Goal: Contribute content: Contribute content

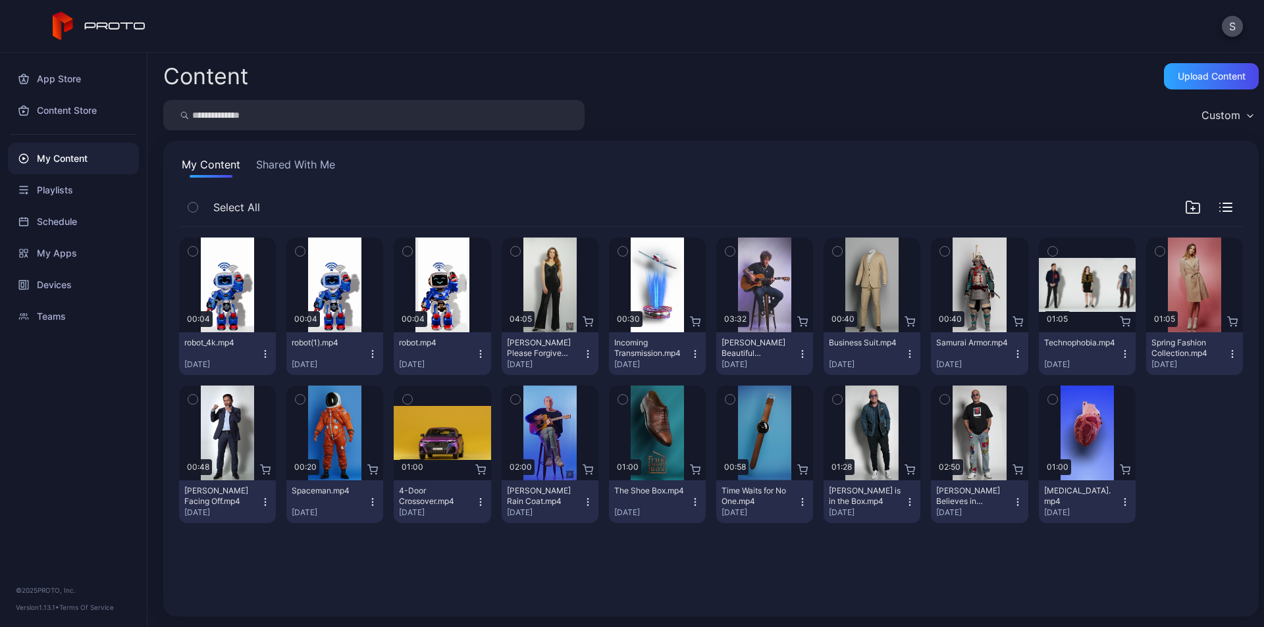
click at [264, 355] on icon "button" at bounding box center [265, 354] width 11 height 11
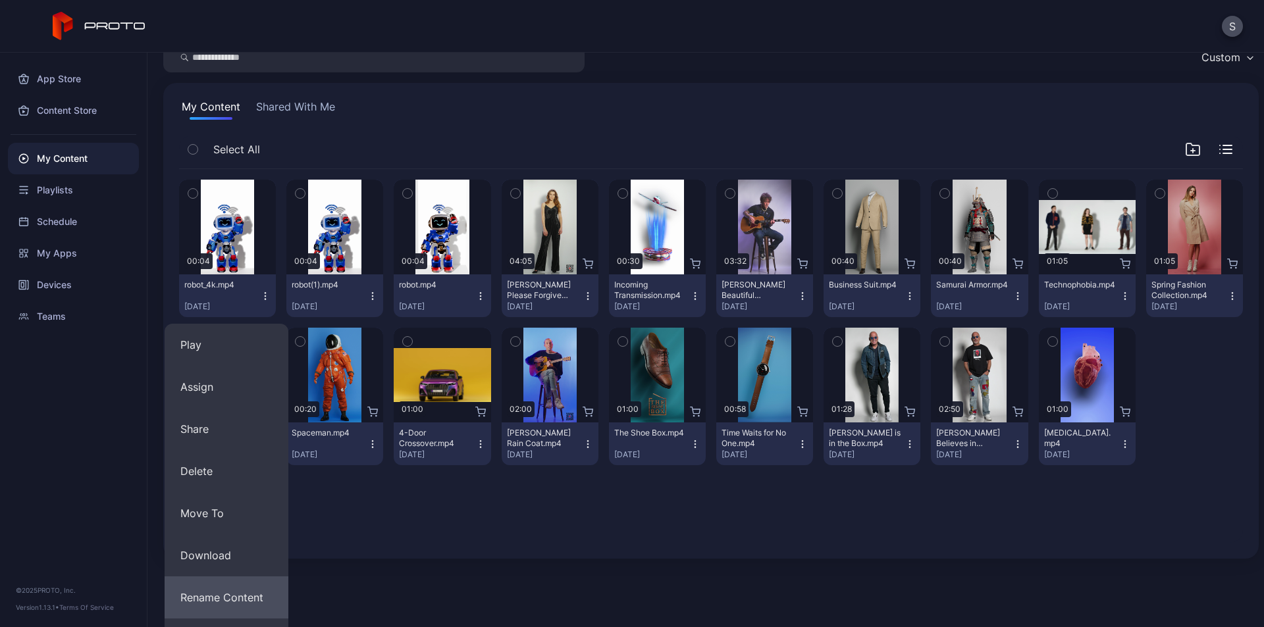
scroll to position [132, 0]
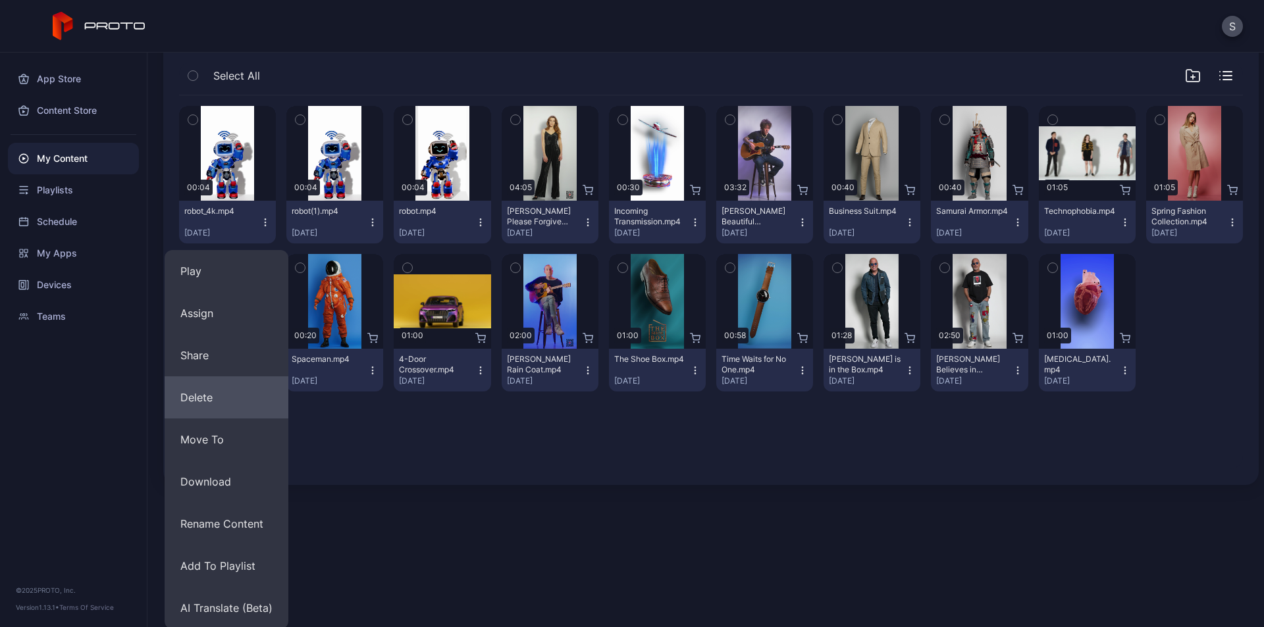
click at [203, 401] on button "Delete" at bounding box center [227, 397] width 124 height 42
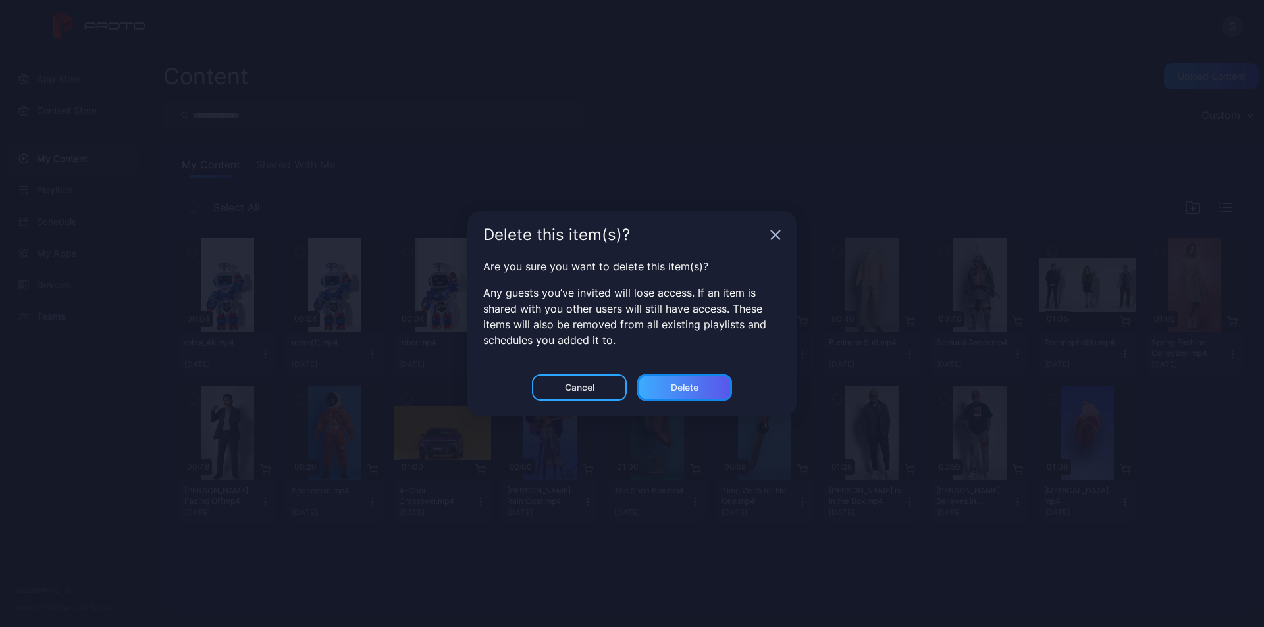
click at [690, 388] on div "Delete" at bounding box center [685, 387] width 28 height 11
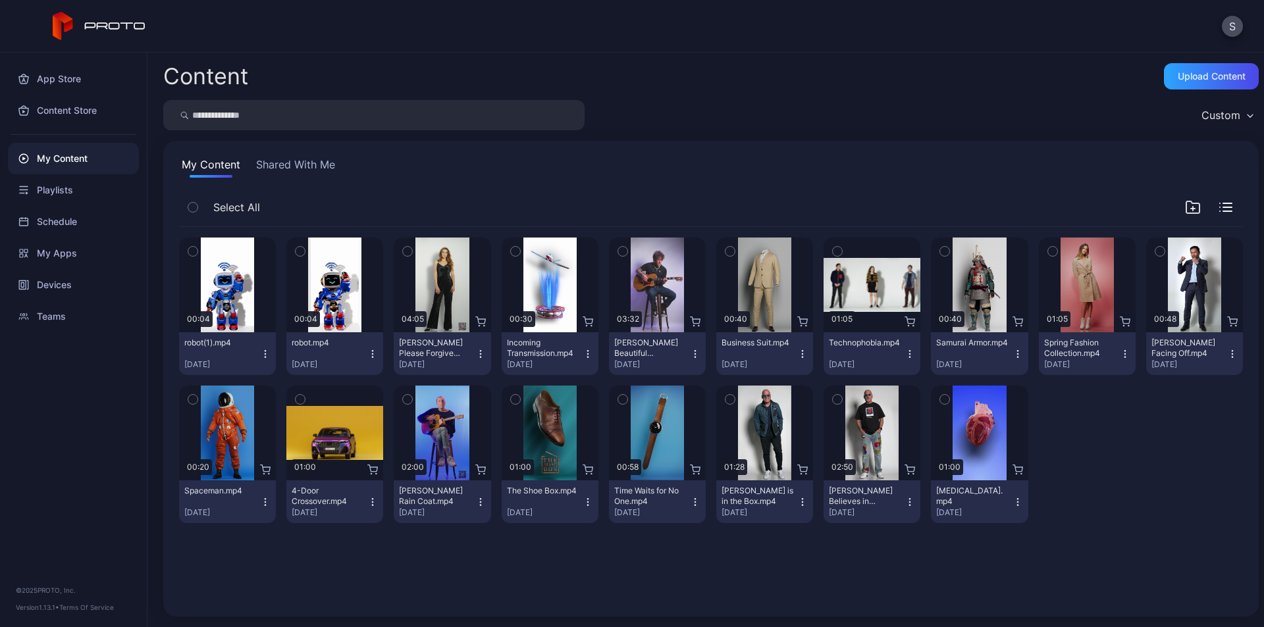
click at [373, 349] on icon "button" at bounding box center [372, 354] width 11 height 11
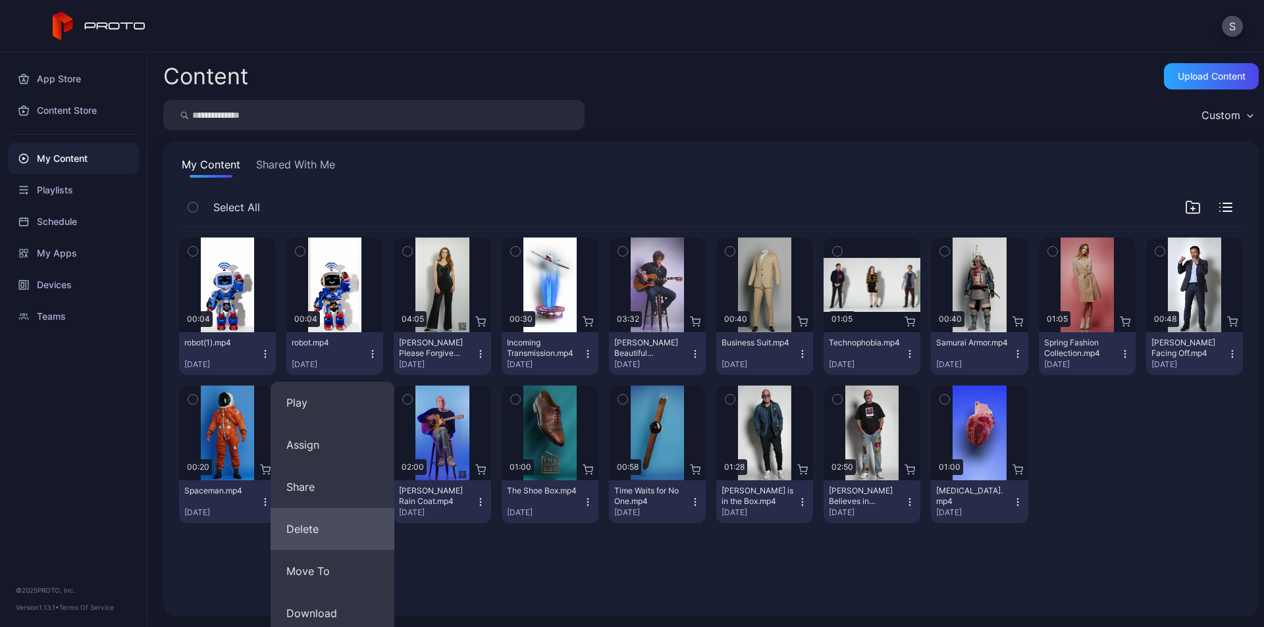
click at [322, 528] on button "Delete" at bounding box center [332, 529] width 124 height 42
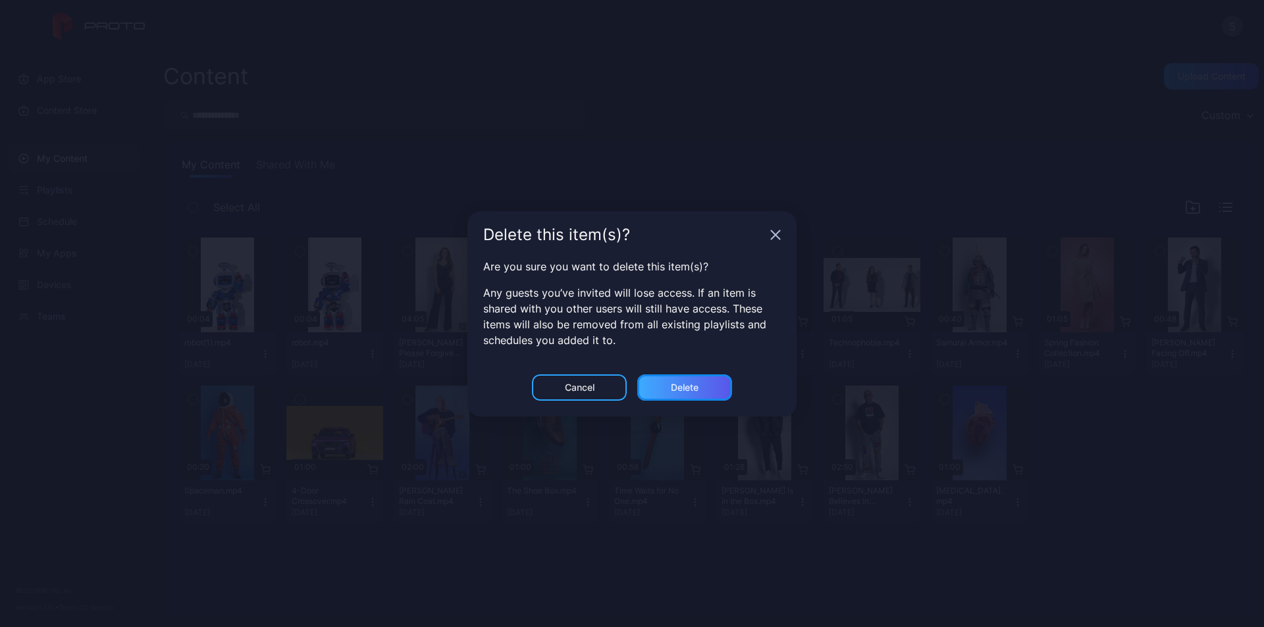
click at [702, 380] on div "Delete" at bounding box center [684, 387] width 95 height 26
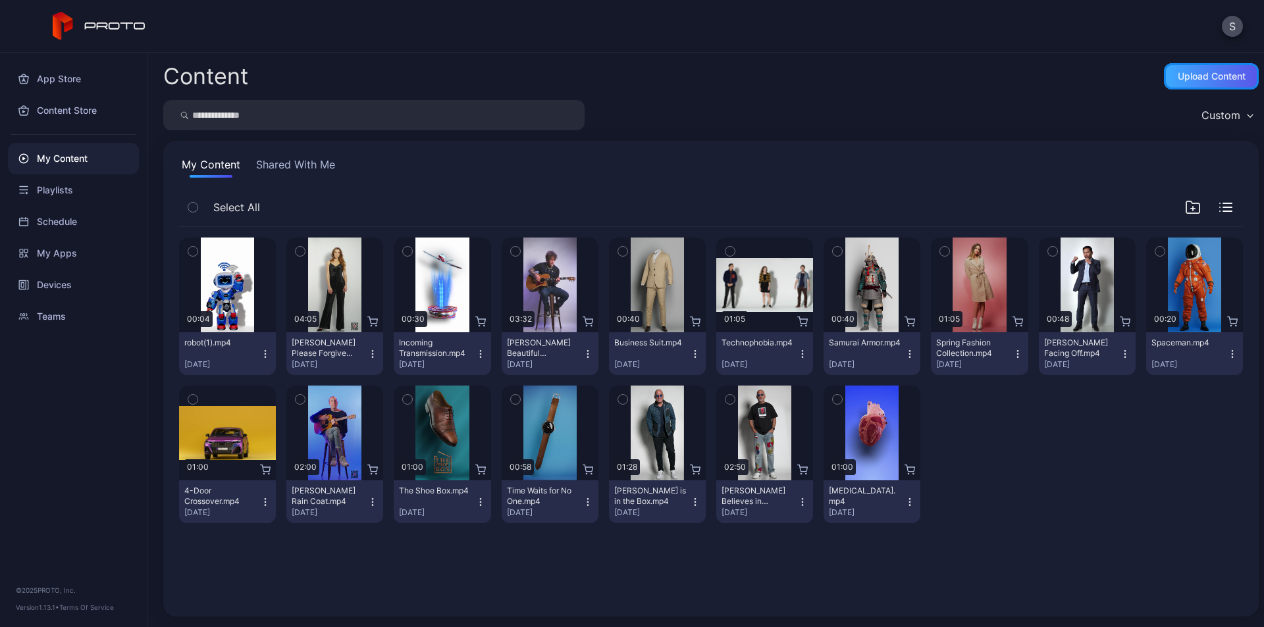
click at [1197, 77] on div "Upload Content" at bounding box center [1211, 76] width 68 height 11
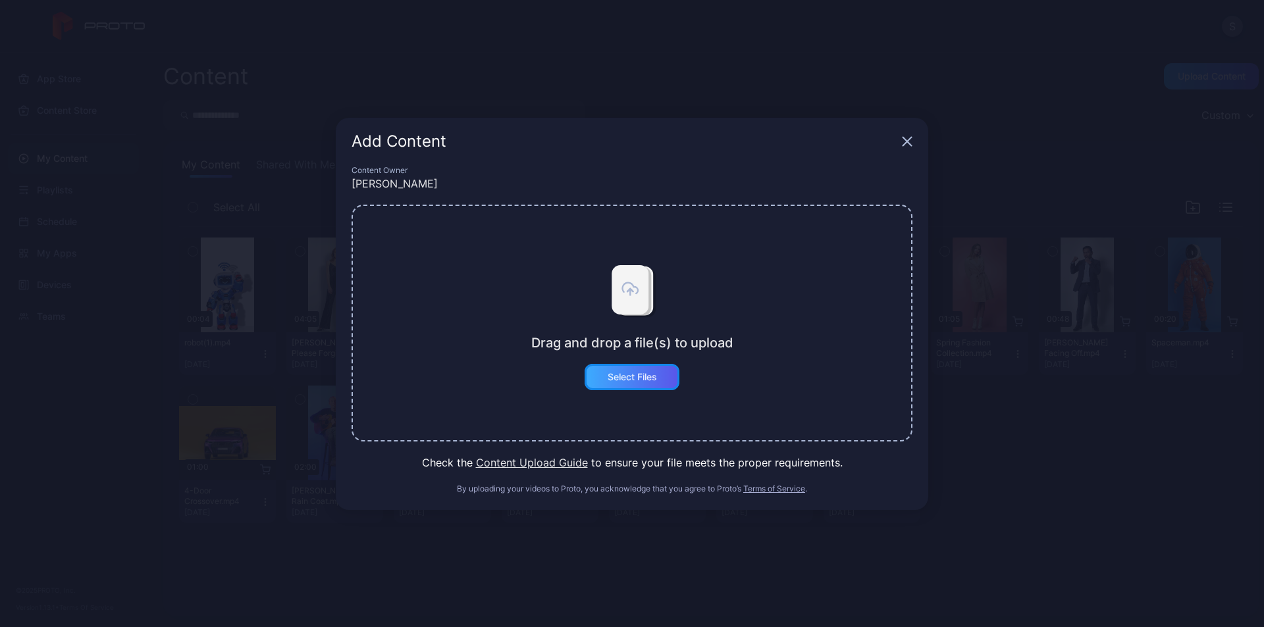
click at [659, 380] on div "Select Files" at bounding box center [631, 377] width 95 height 26
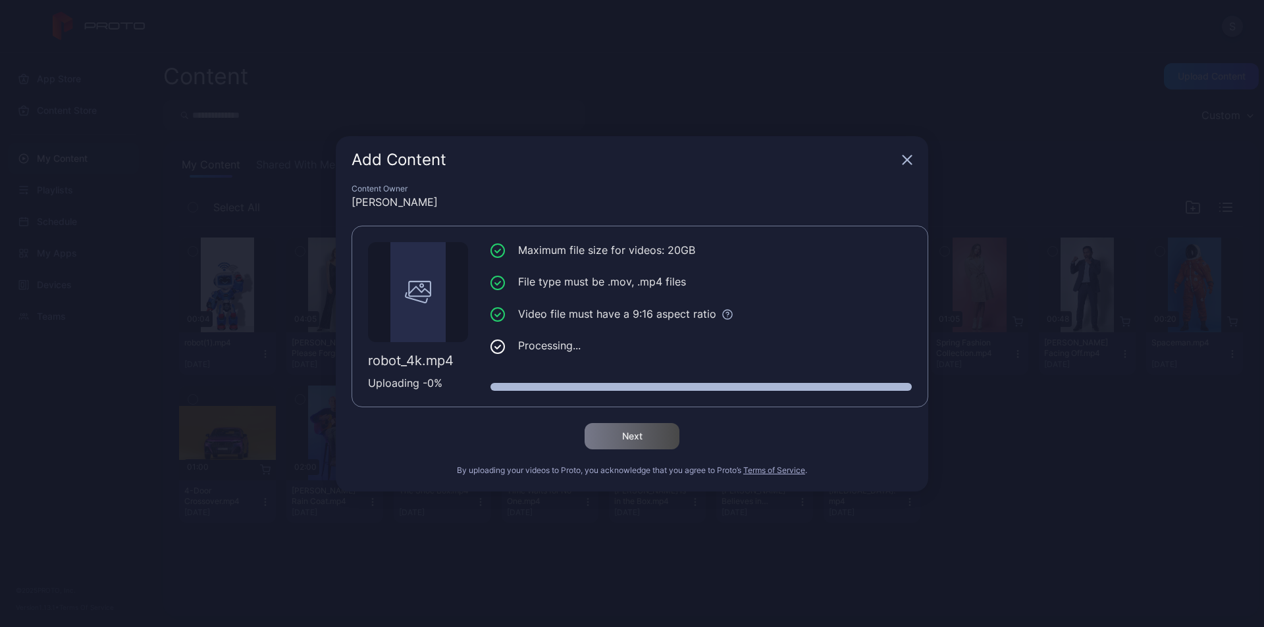
click at [907, 161] on icon "button" at bounding box center [907, 159] width 9 height 9
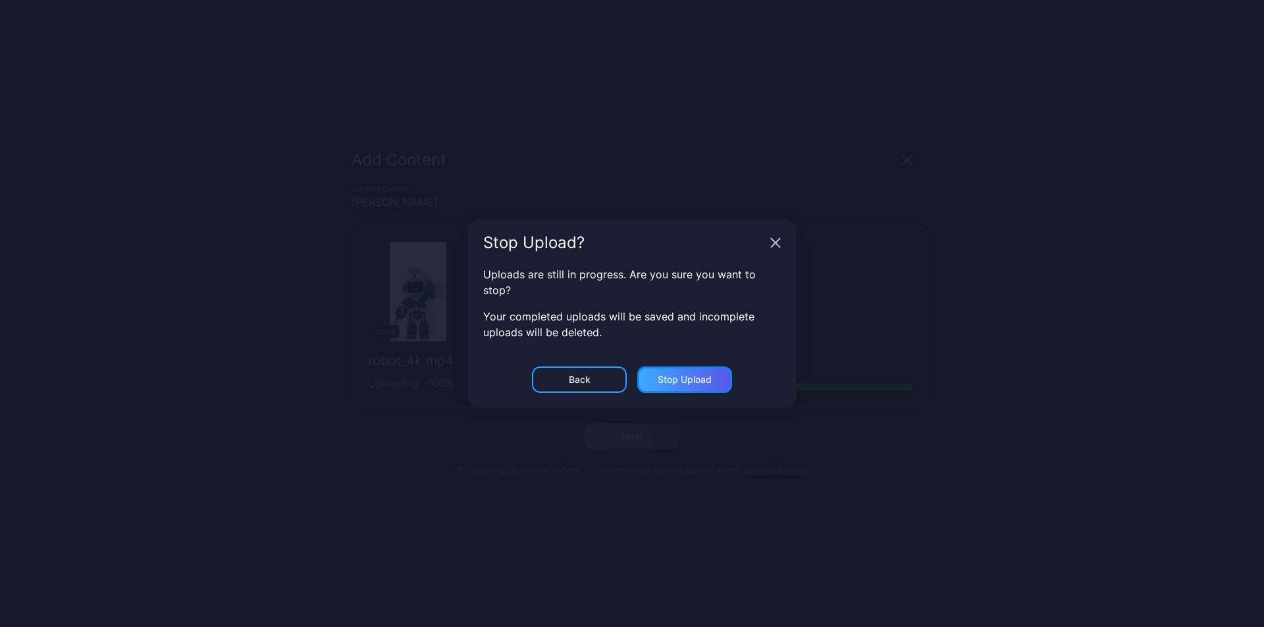
click at [696, 374] on div "Stop Upload" at bounding box center [684, 379] width 54 height 11
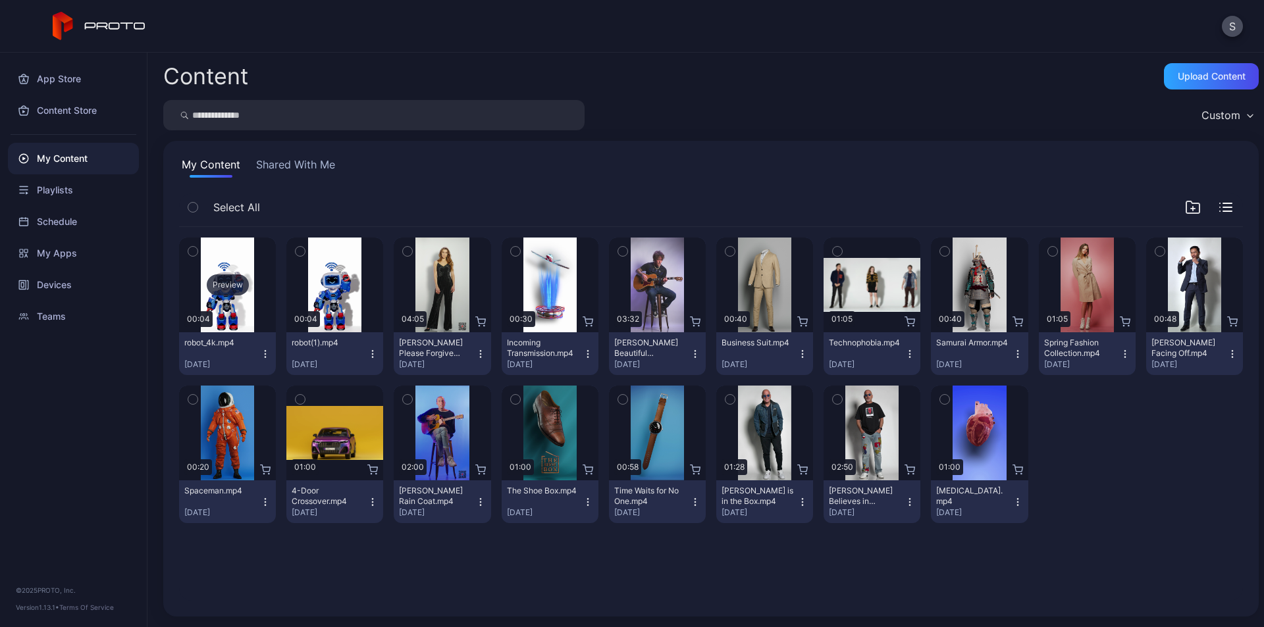
click at [230, 287] on div "Preview" at bounding box center [228, 284] width 42 height 21
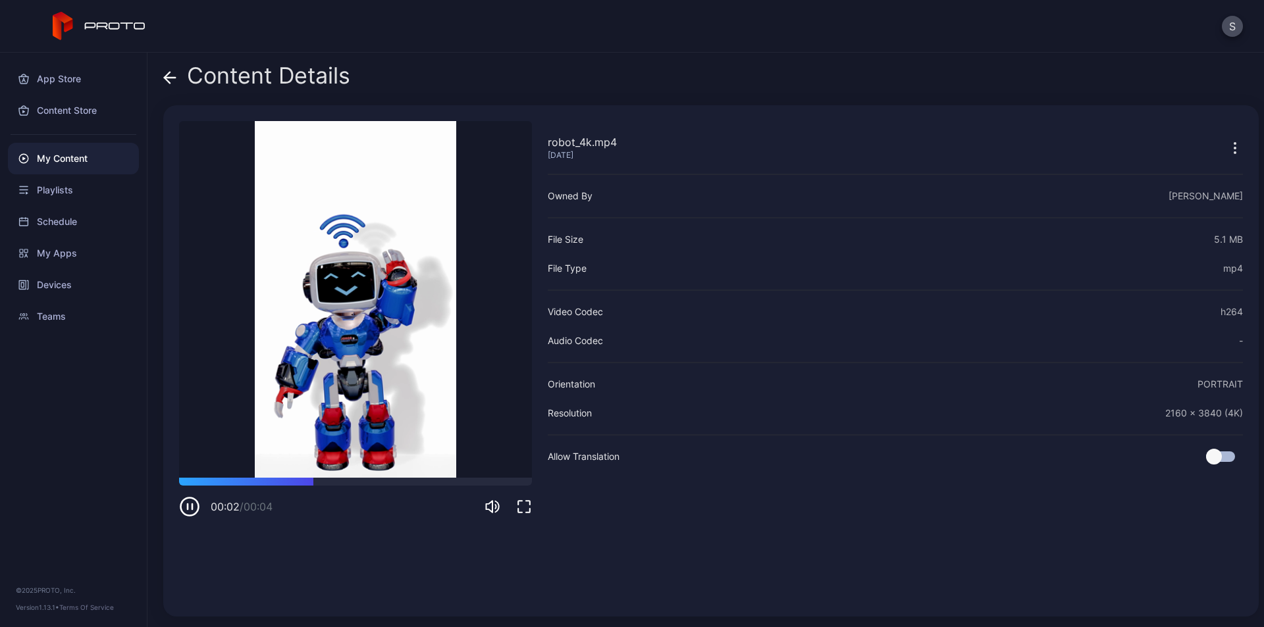
click at [1227, 145] on icon "button" at bounding box center [1235, 148] width 16 height 16
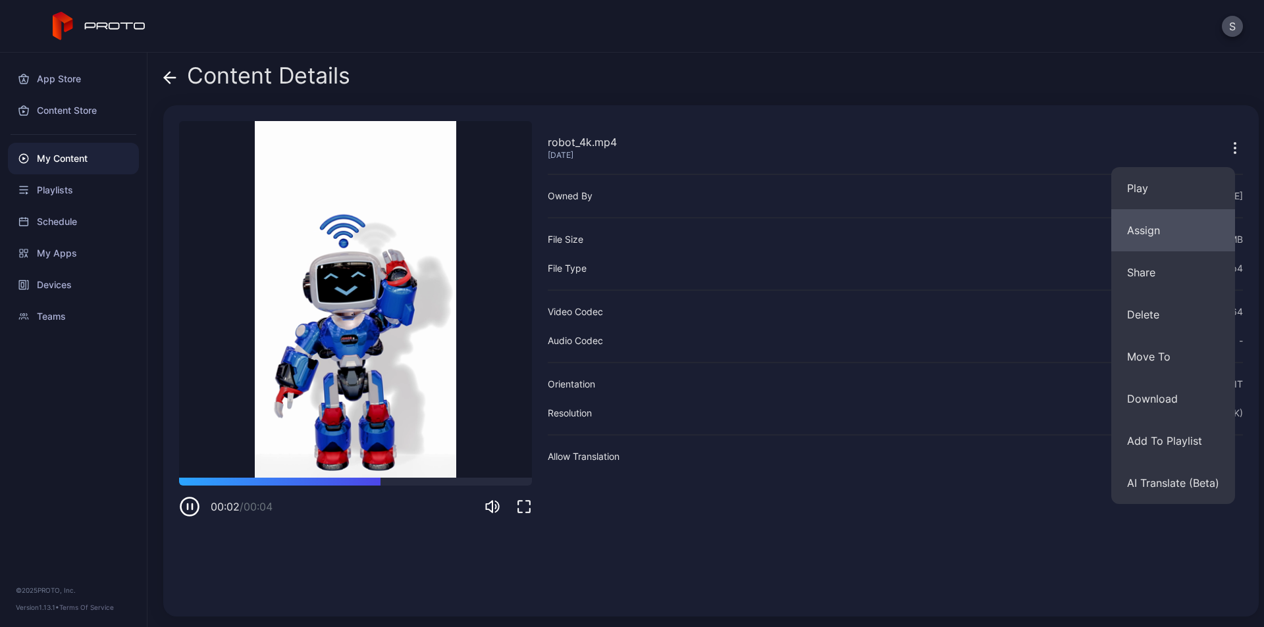
click at [1167, 230] on button "Assign" at bounding box center [1173, 230] width 124 height 42
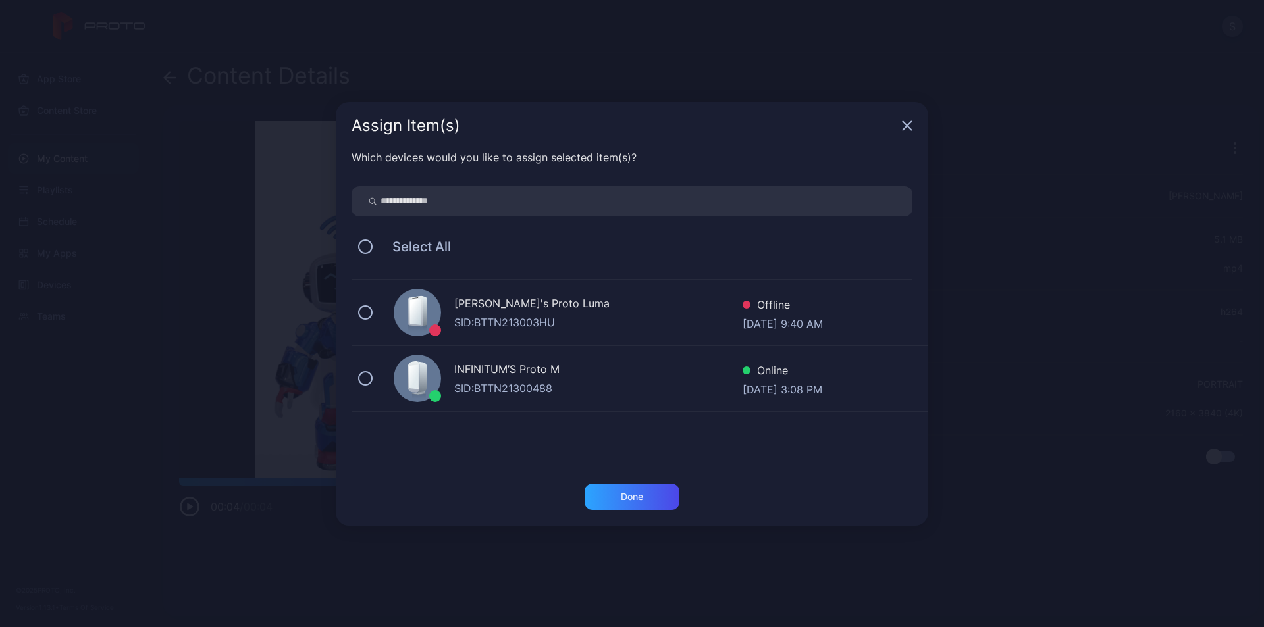
click at [521, 380] on div "SID: BTTN21300488" at bounding box center [598, 388] width 288 height 16
click at [644, 503] on div "Done" at bounding box center [631, 497] width 95 height 26
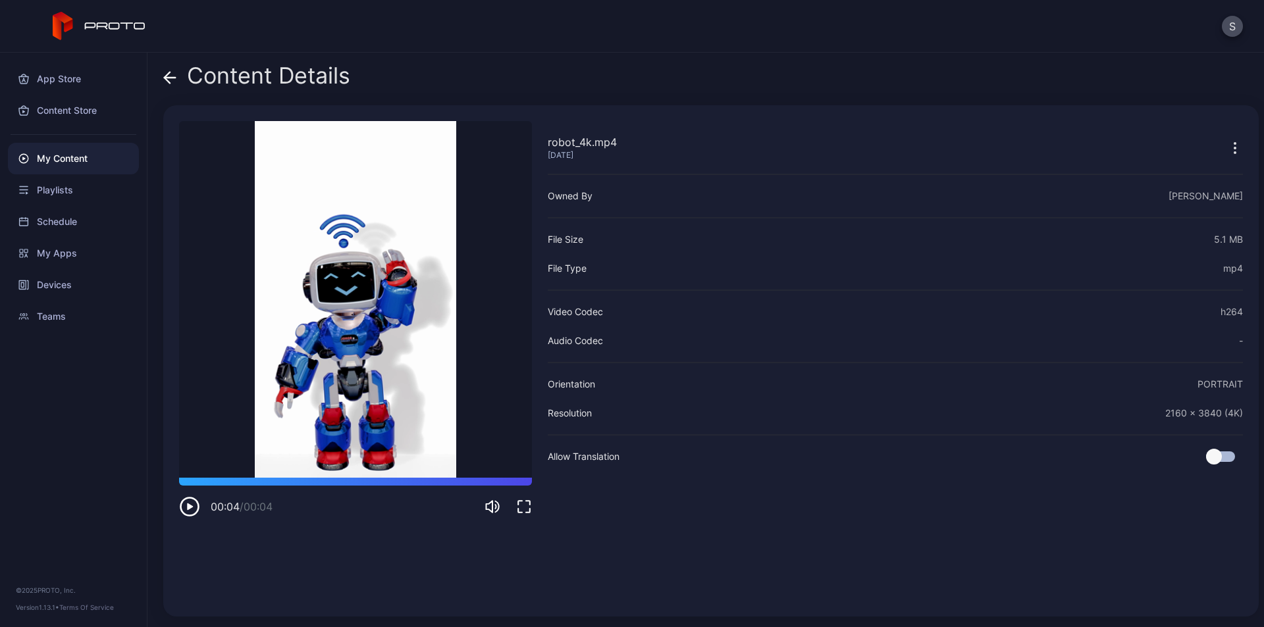
click at [166, 73] on icon at bounding box center [169, 77] width 13 height 13
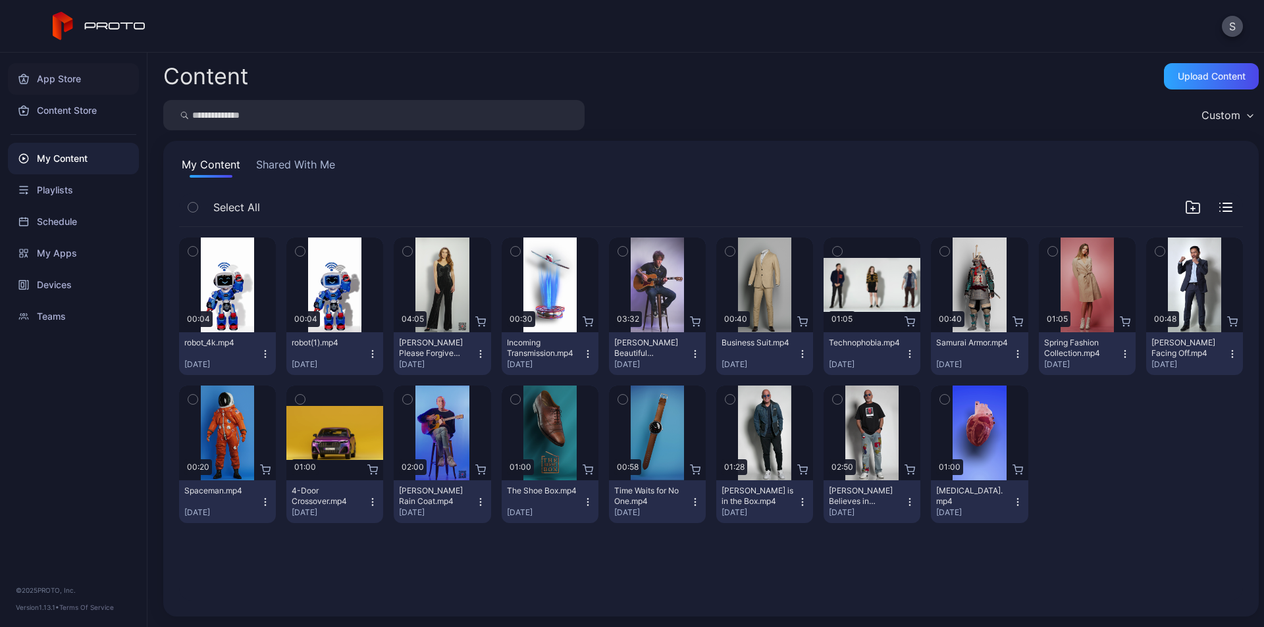
click at [105, 68] on div "App Store" at bounding box center [73, 79] width 131 height 32
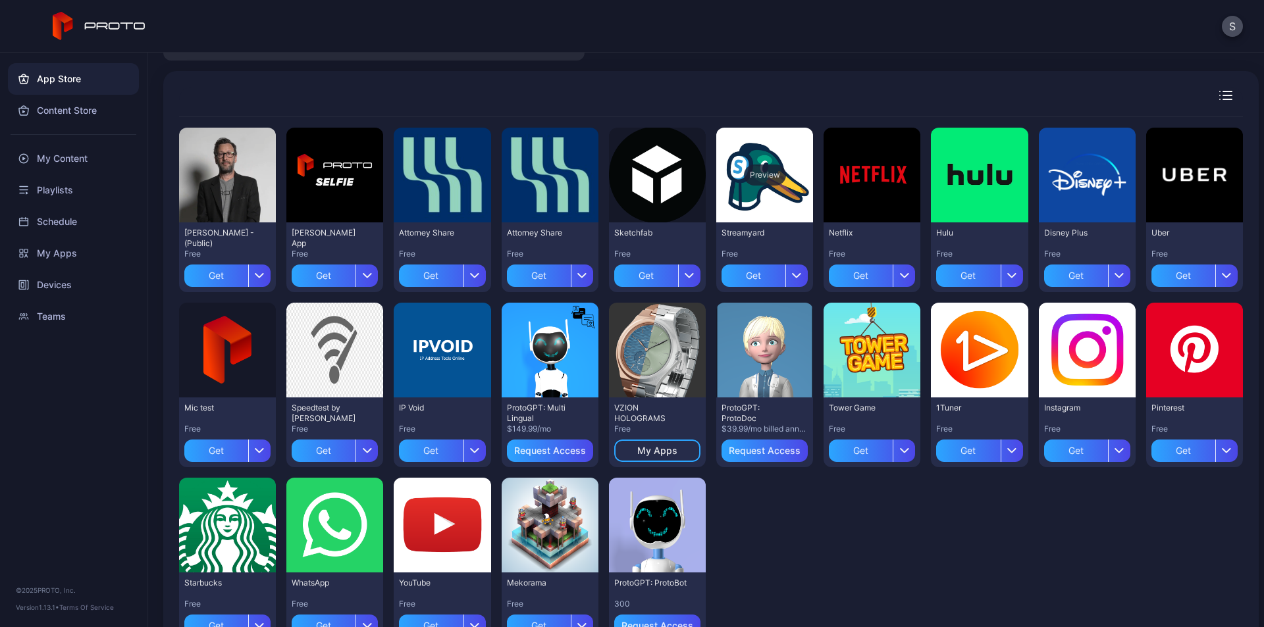
scroll to position [118, 0]
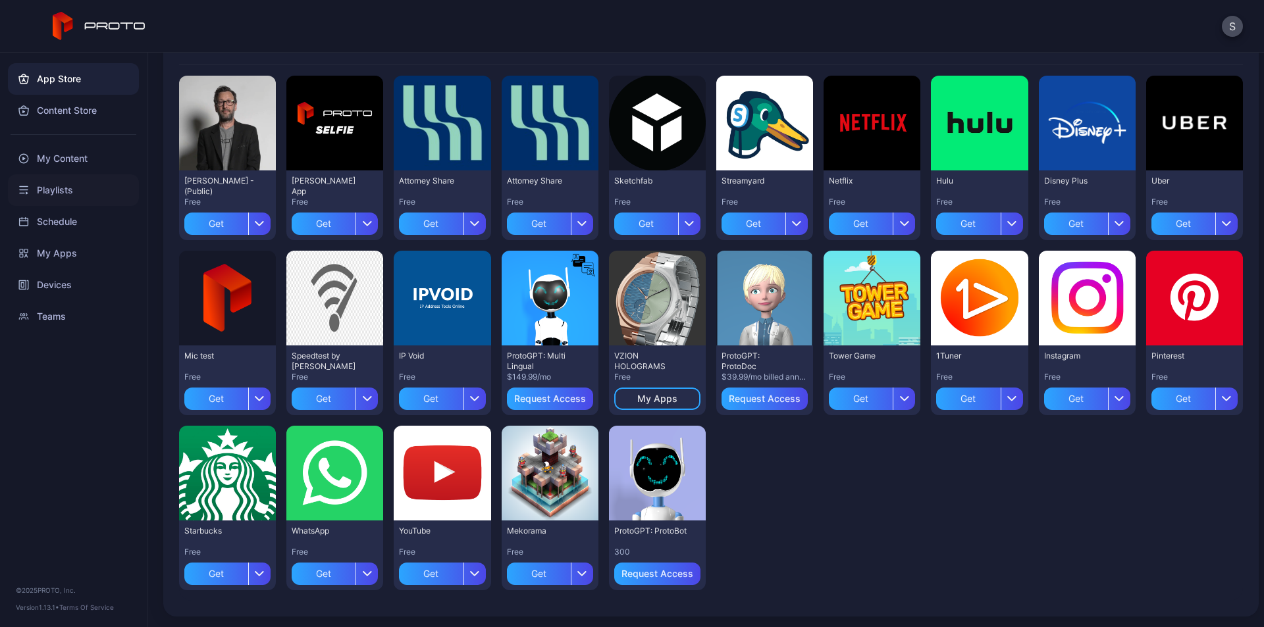
click at [77, 192] on div "Playlists" at bounding box center [73, 190] width 131 height 32
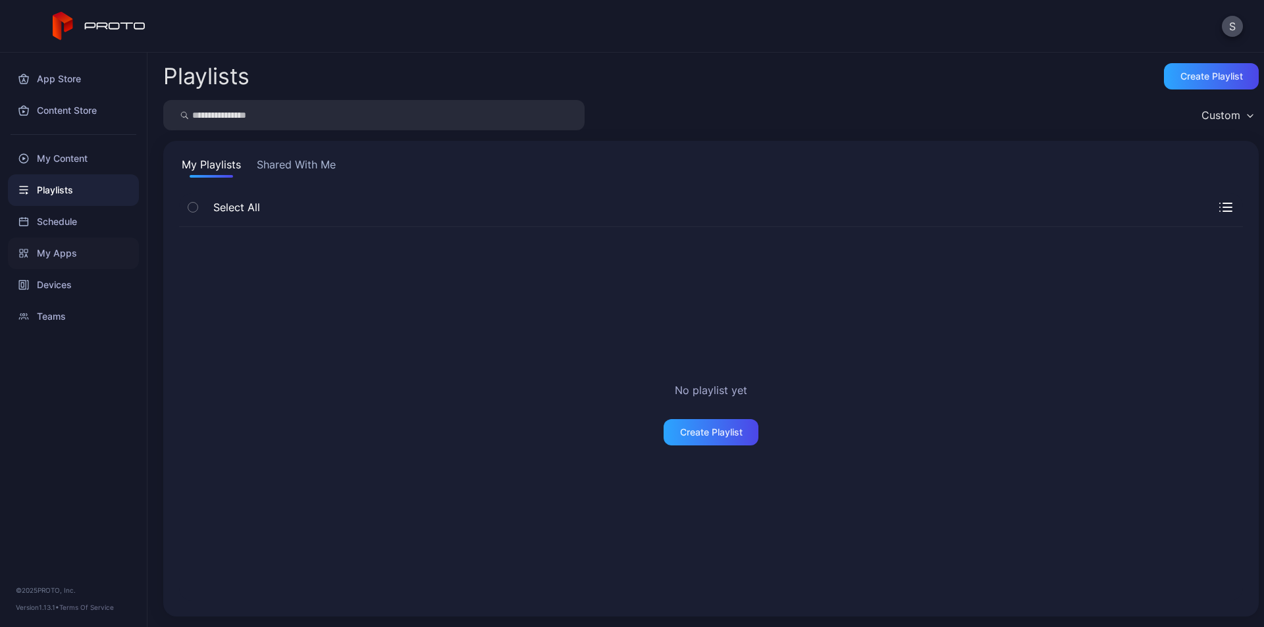
click at [71, 251] on div "My Apps" at bounding box center [73, 254] width 131 height 32
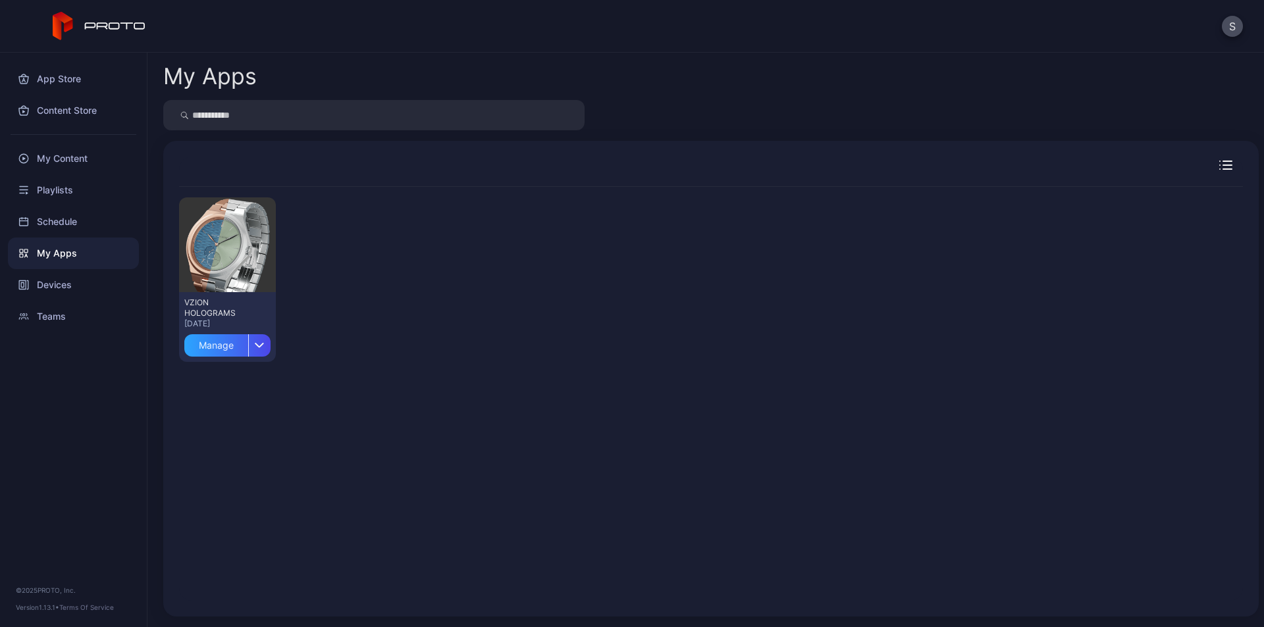
click at [1216, 165] on div at bounding box center [1198, 165] width 90 height 9
click at [1223, 165] on icon "button" at bounding box center [1227, 165] width 9 height 0
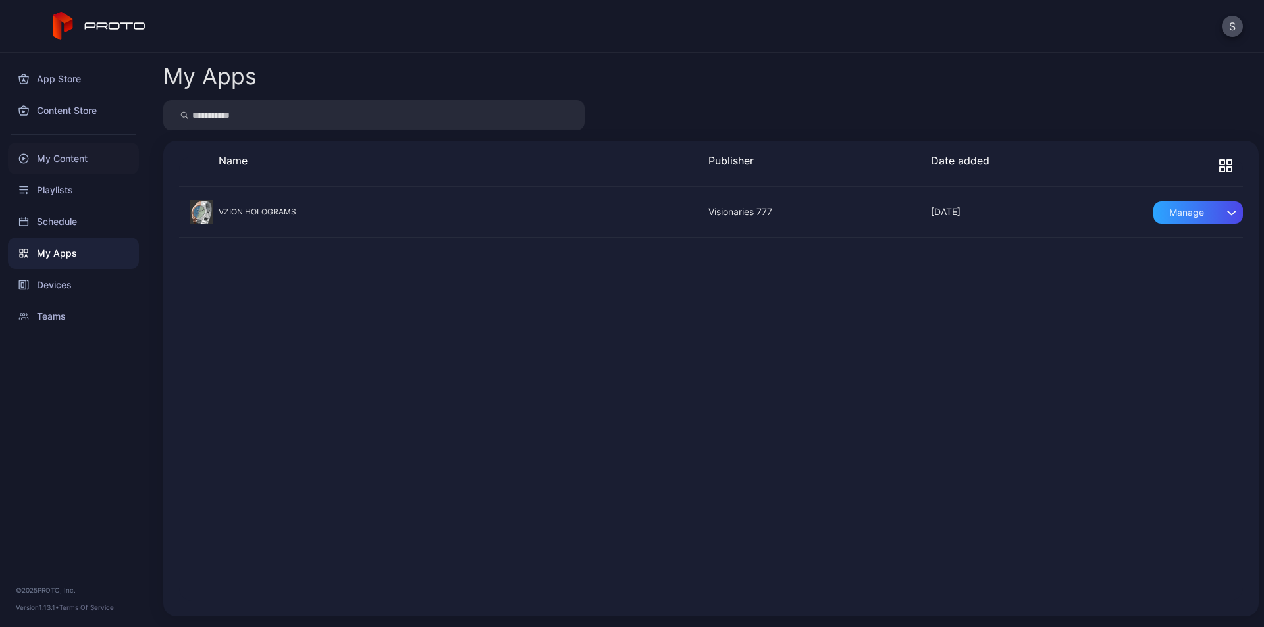
click at [78, 165] on div "My Content" at bounding box center [73, 159] width 131 height 32
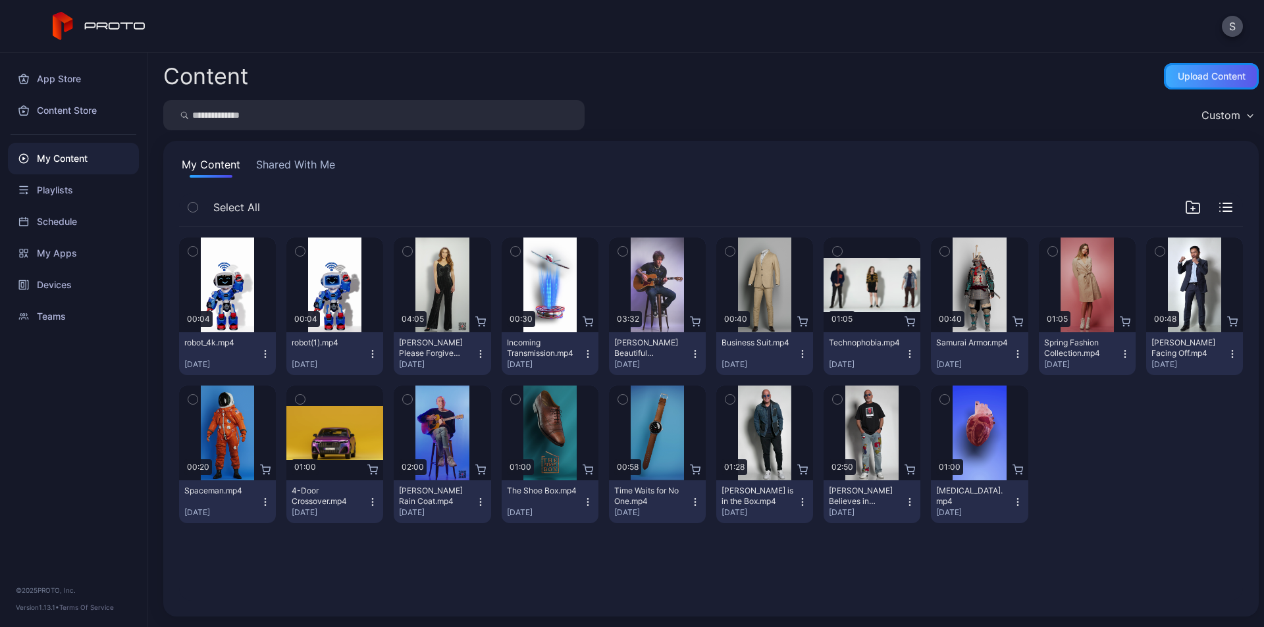
click at [1178, 83] on div "Upload Content" at bounding box center [1211, 76] width 95 height 26
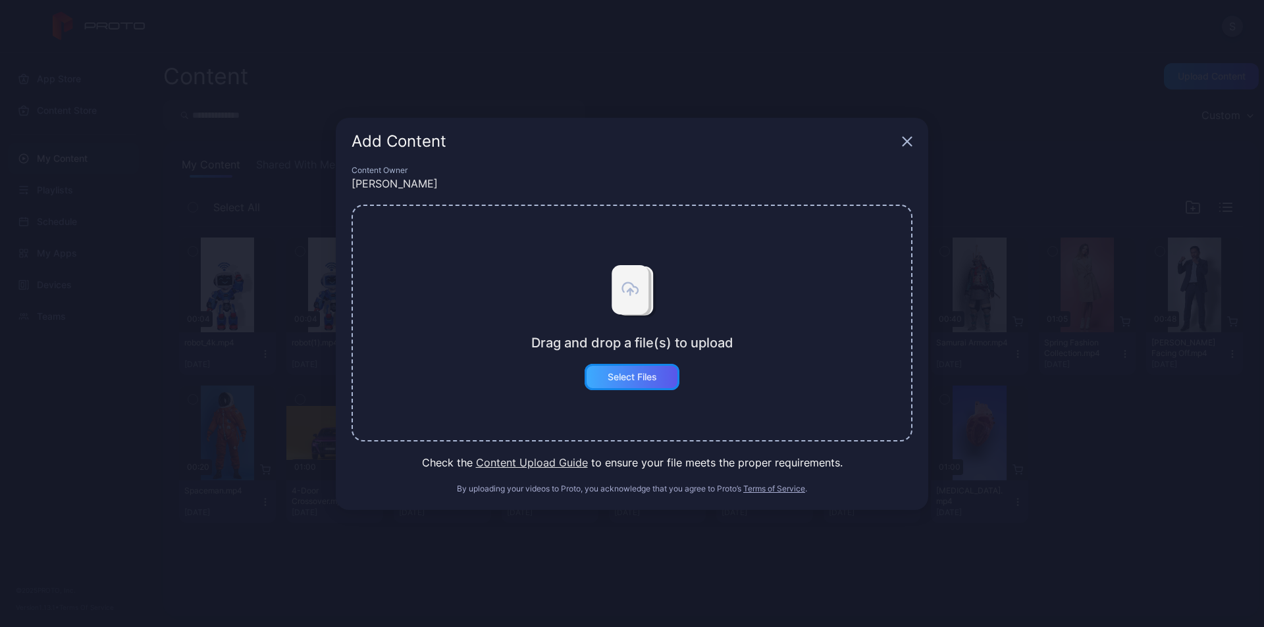
click at [628, 374] on div "Select Files" at bounding box center [631, 377] width 49 height 11
click at [909, 143] on icon "button" at bounding box center [907, 141] width 9 height 9
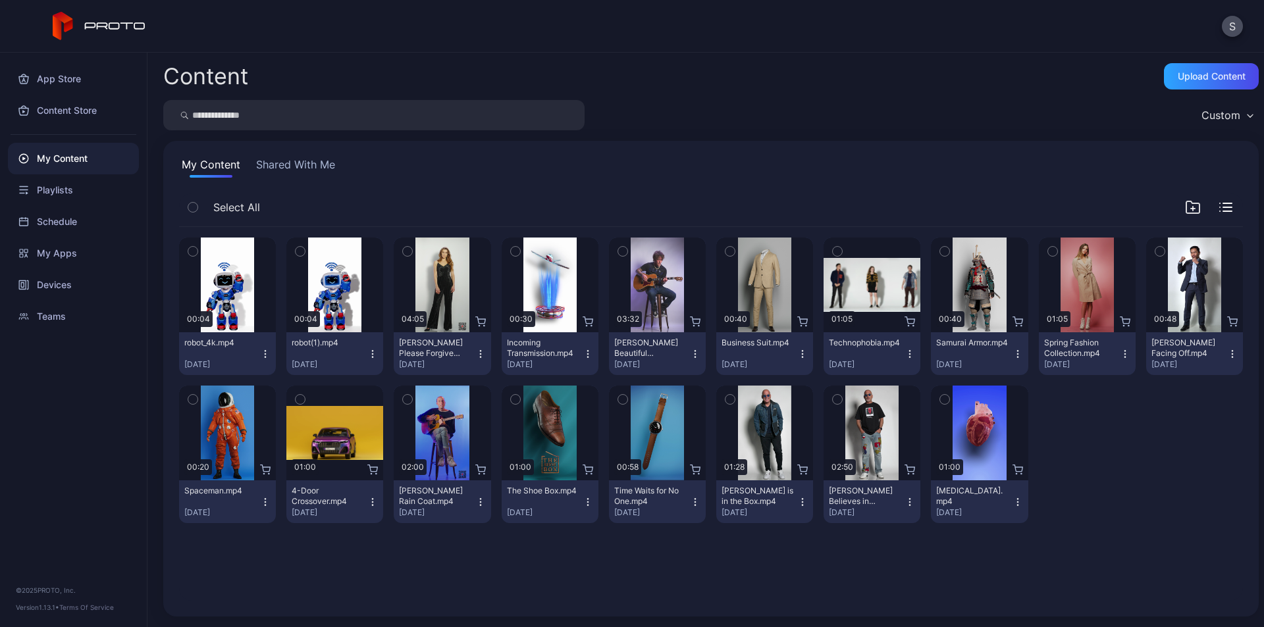
click at [265, 351] on icon "button" at bounding box center [265, 350] width 1 height 1
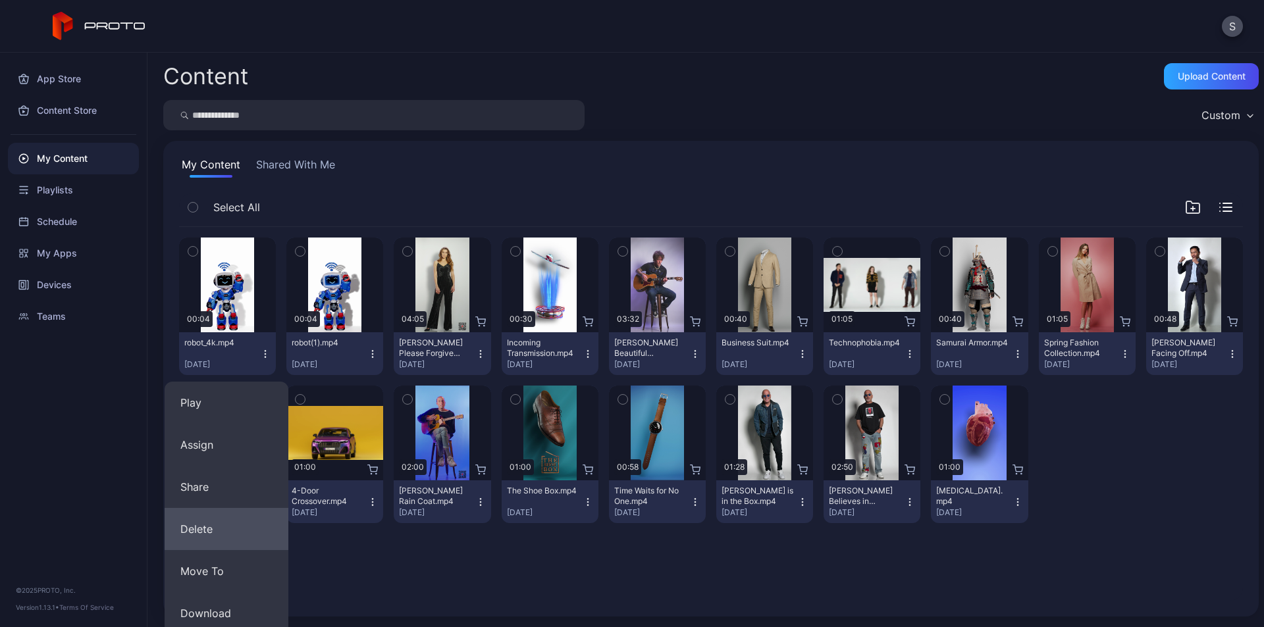
click at [209, 530] on button "Delete" at bounding box center [227, 529] width 124 height 42
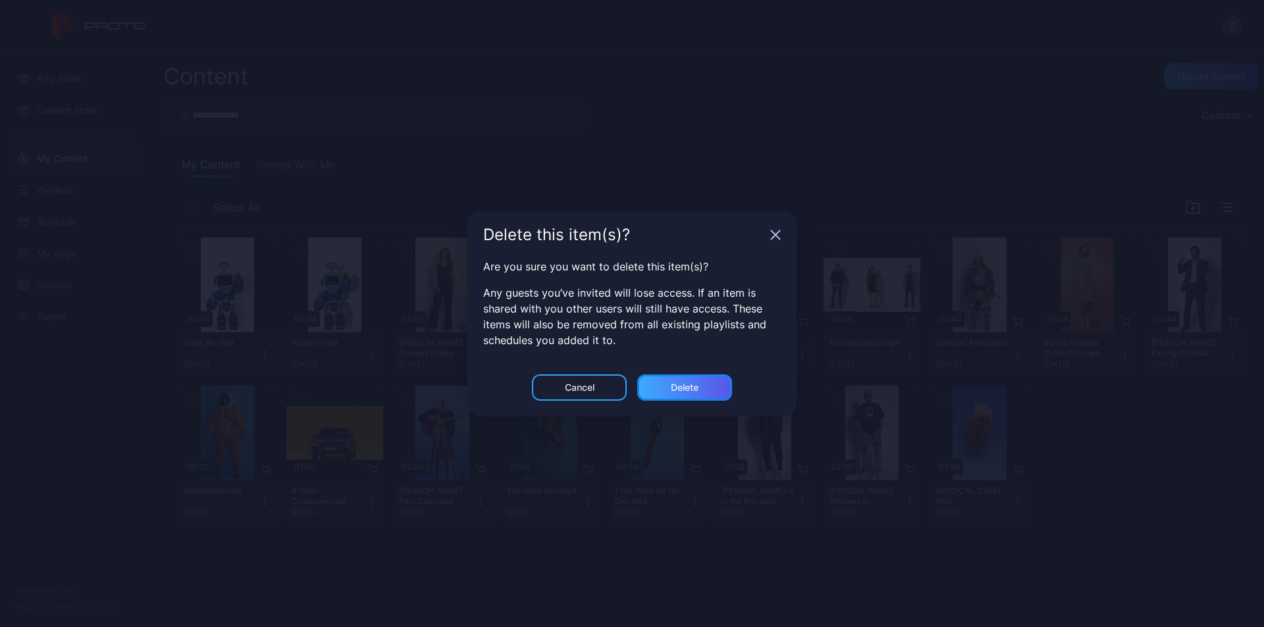
click at [671, 378] on div "Delete" at bounding box center [684, 387] width 95 height 26
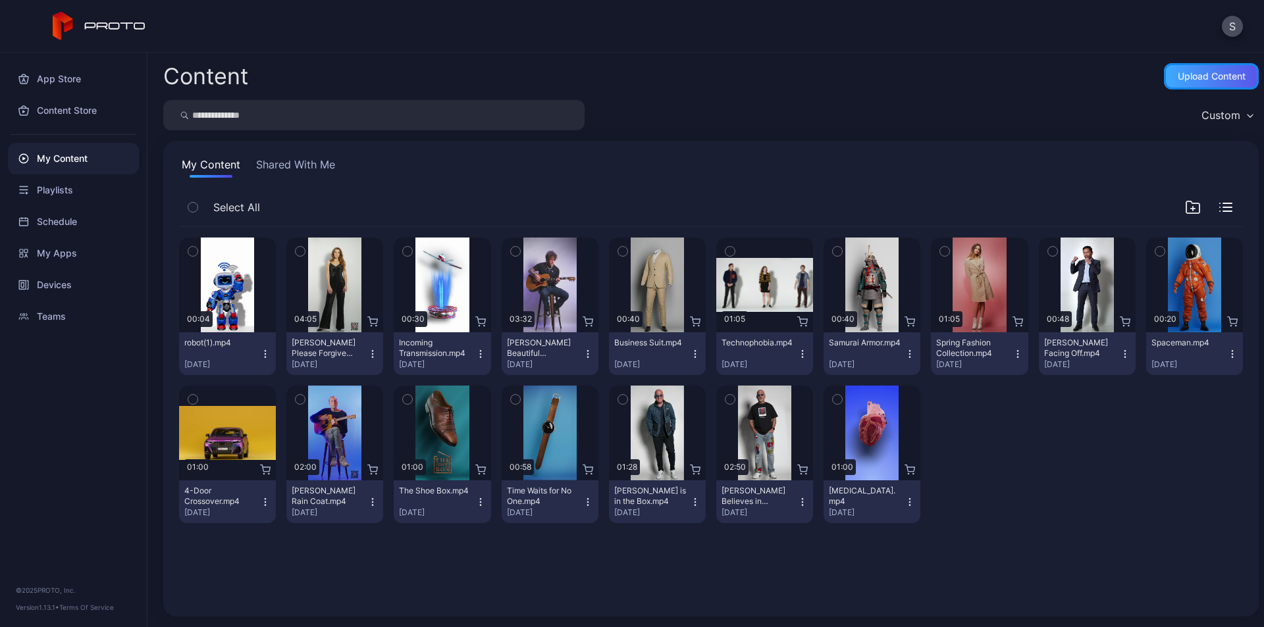
click at [1194, 72] on div "Upload Content" at bounding box center [1211, 76] width 68 height 11
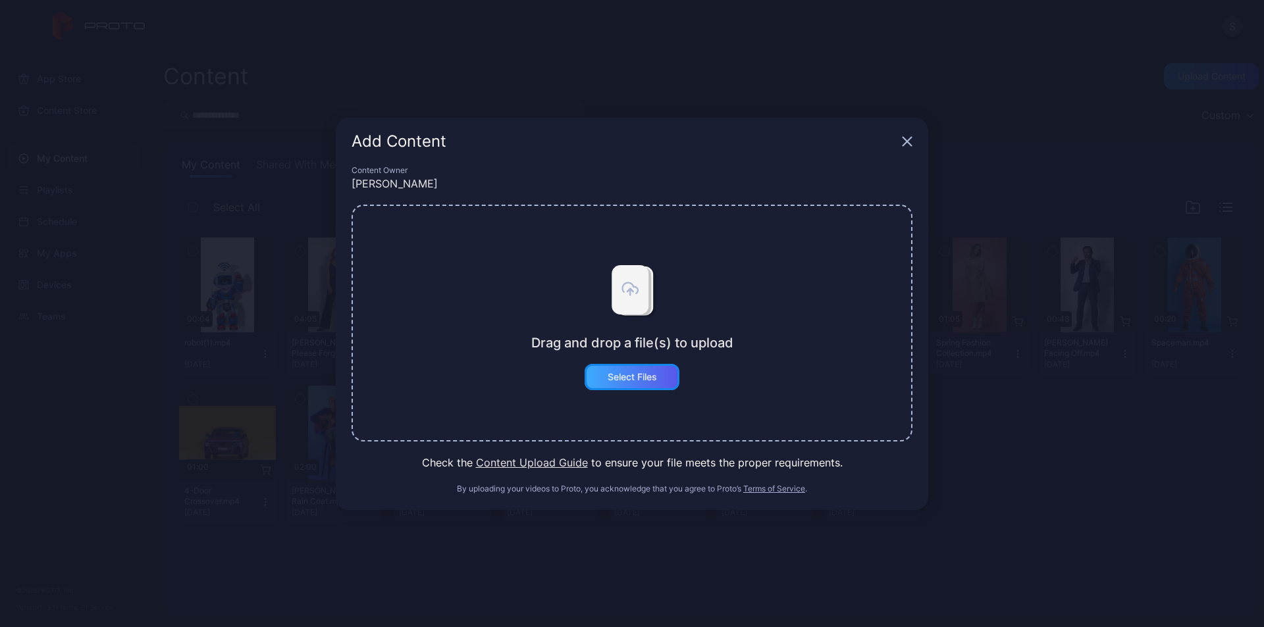
click at [641, 377] on div "Select Files" at bounding box center [631, 377] width 49 height 11
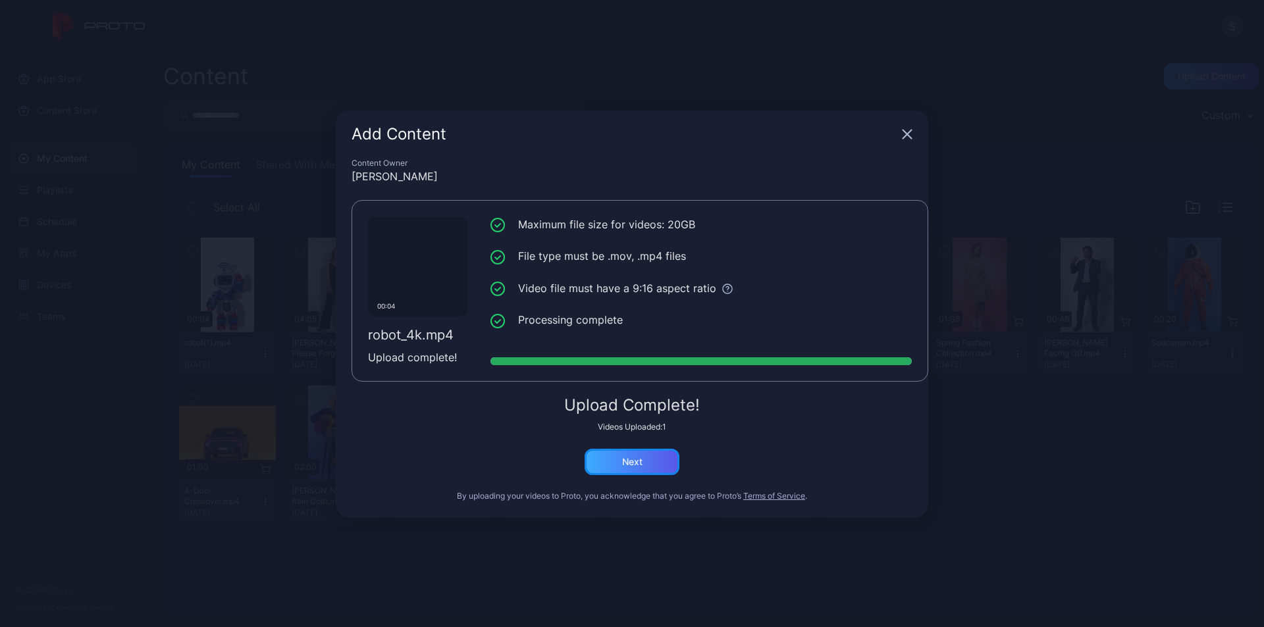
click at [642, 469] on div "Next" at bounding box center [631, 462] width 95 height 26
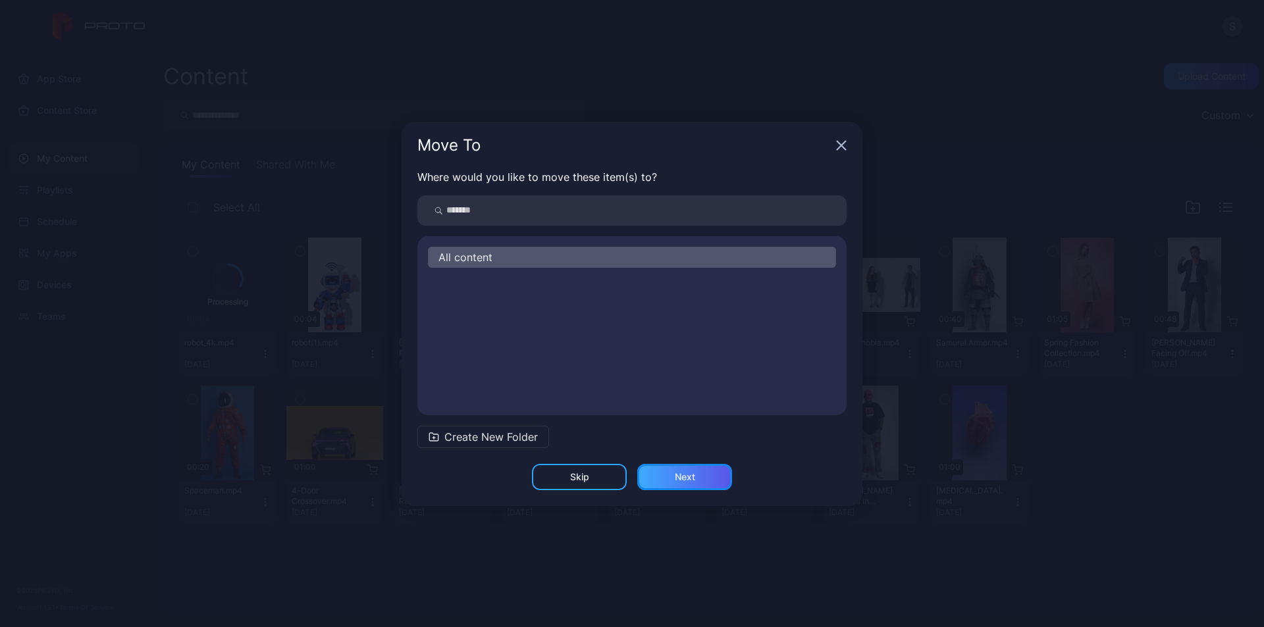
click at [692, 469] on div "Next" at bounding box center [684, 477] width 95 height 26
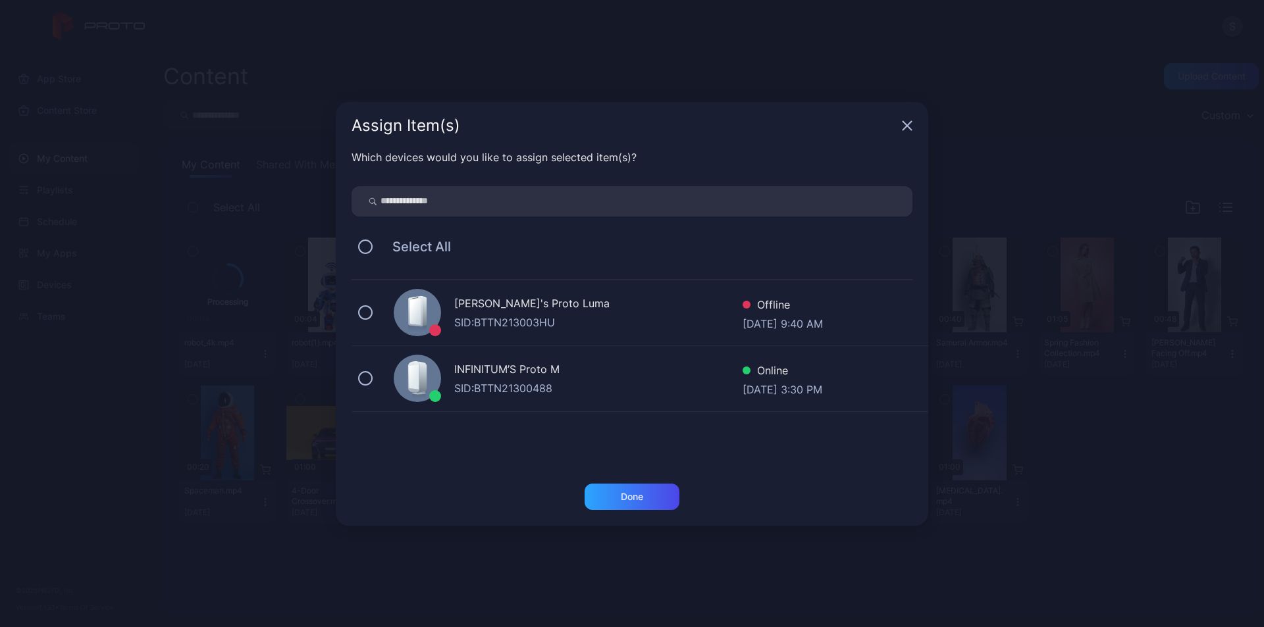
click at [522, 365] on div "INFINITUM’S Proto M" at bounding box center [598, 370] width 288 height 19
click at [634, 499] on div "Done" at bounding box center [632, 497] width 22 height 11
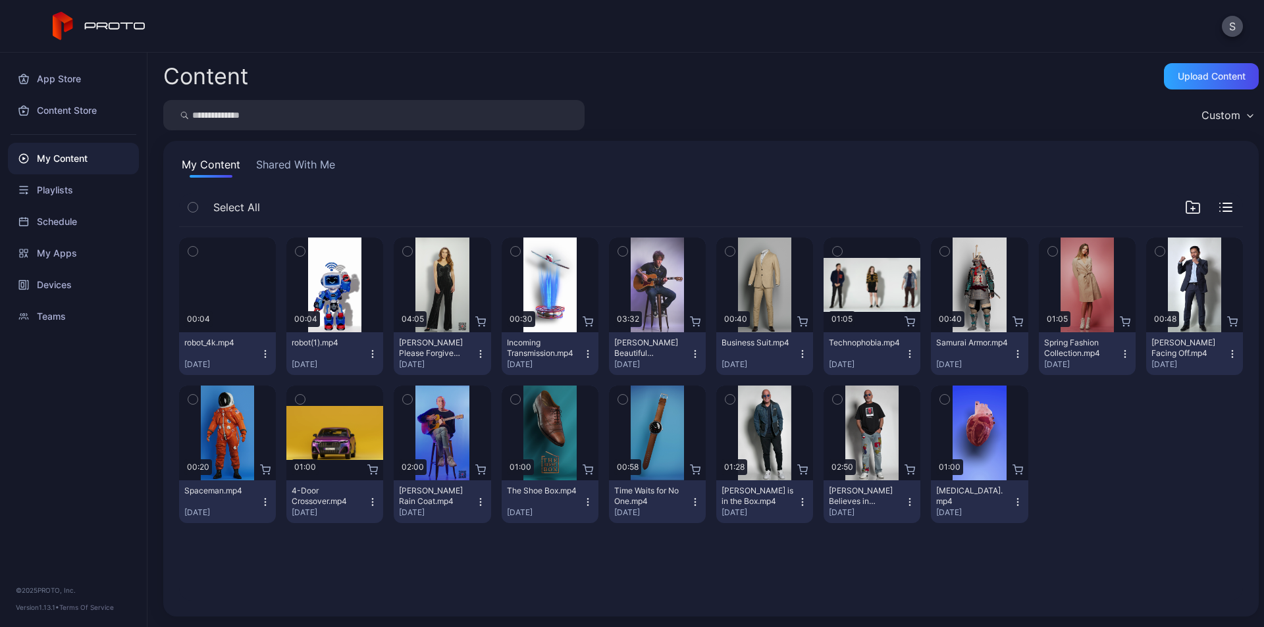
click at [261, 353] on icon "button" at bounding box center [265, 354] width 11 height 11
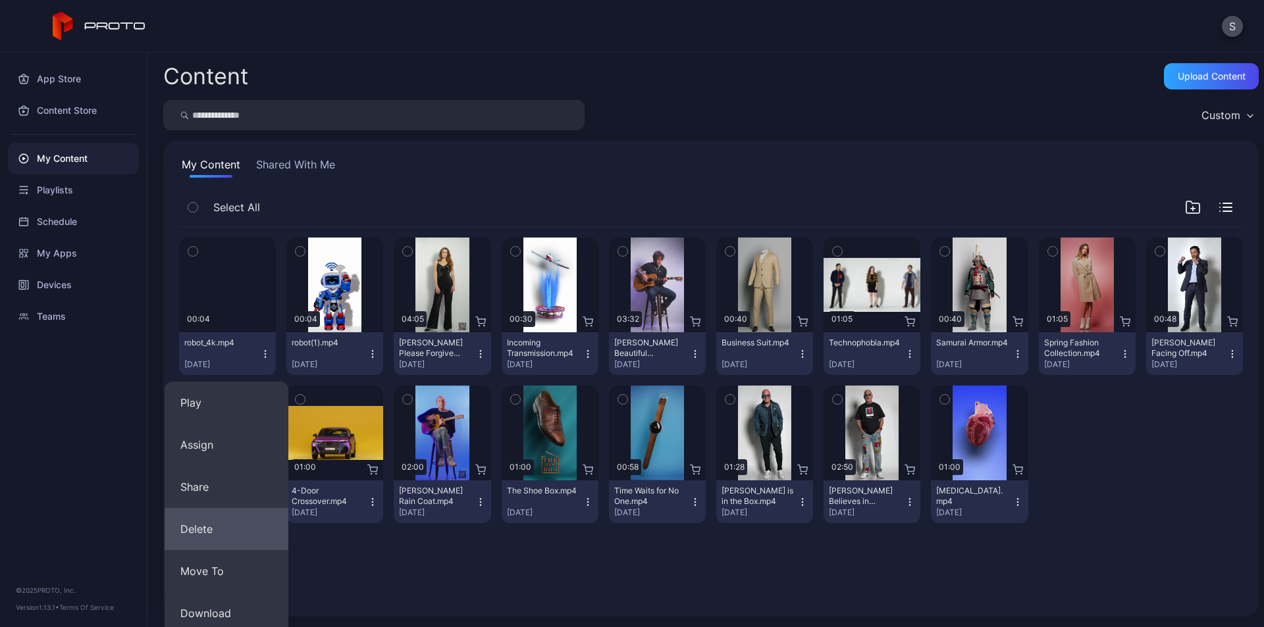
click at [234, 525] on button "Delete" at bounding box center [227, 529] width 124 height 42
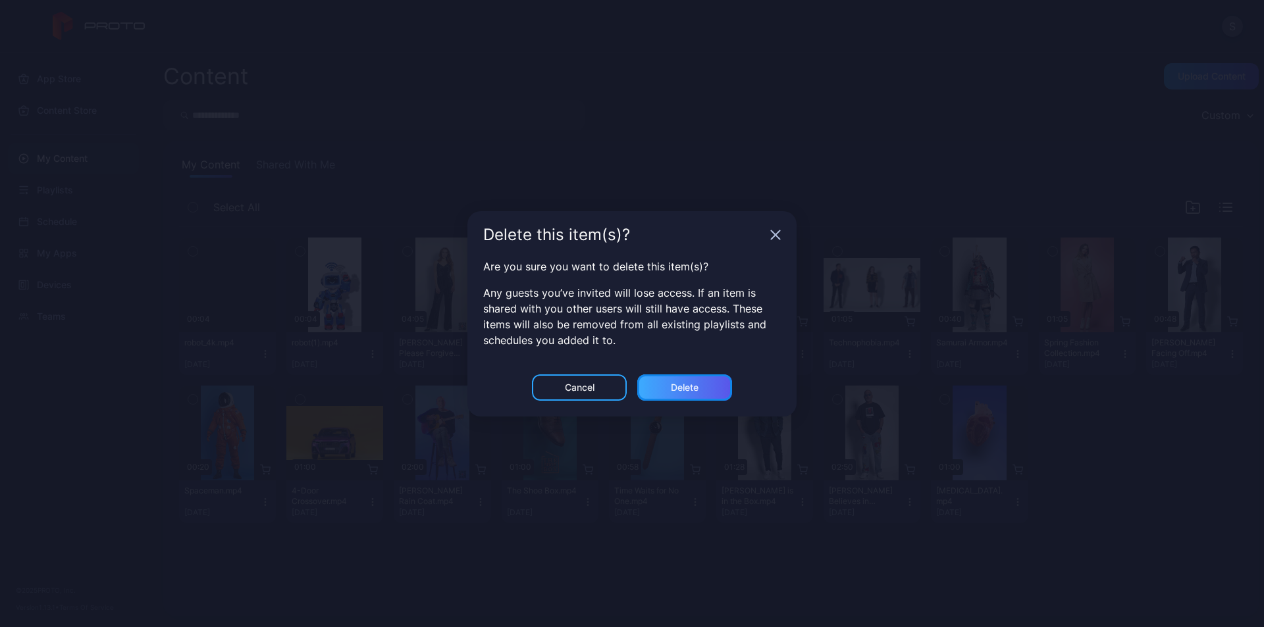
click at [703, 394] on div "Delete" at bounding box center [684, 387] width 95 height 26
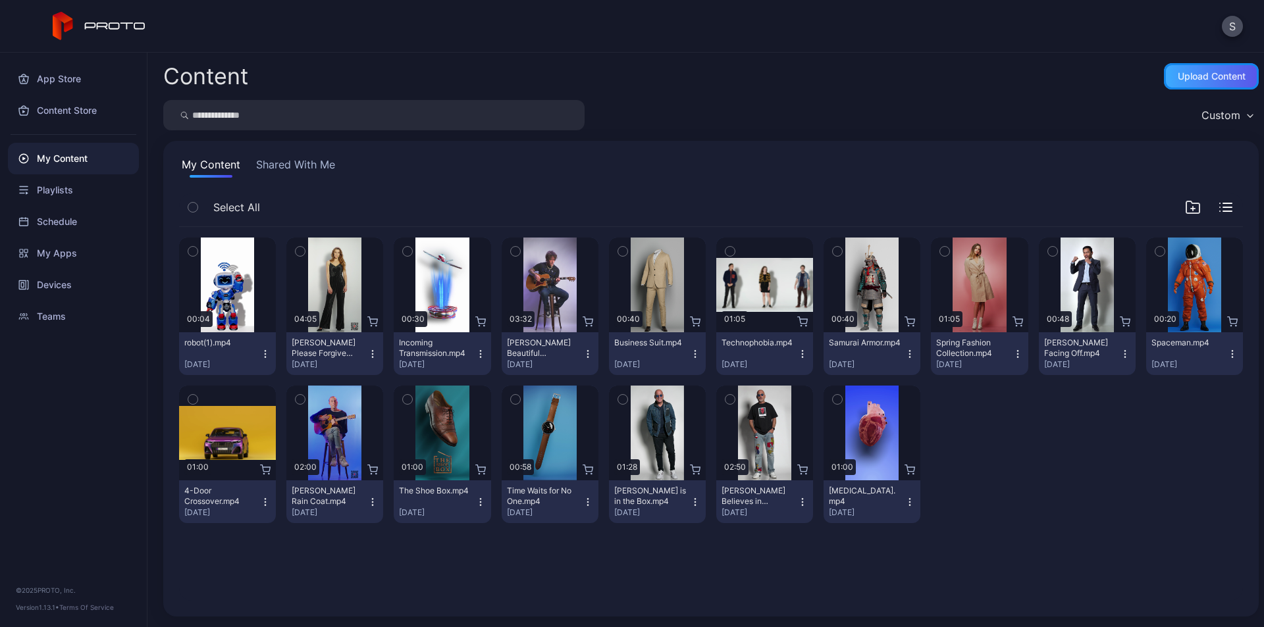
click at [1193, 75] on div "Upload Content" at bounding box center [1211, 76] width 68 height 11
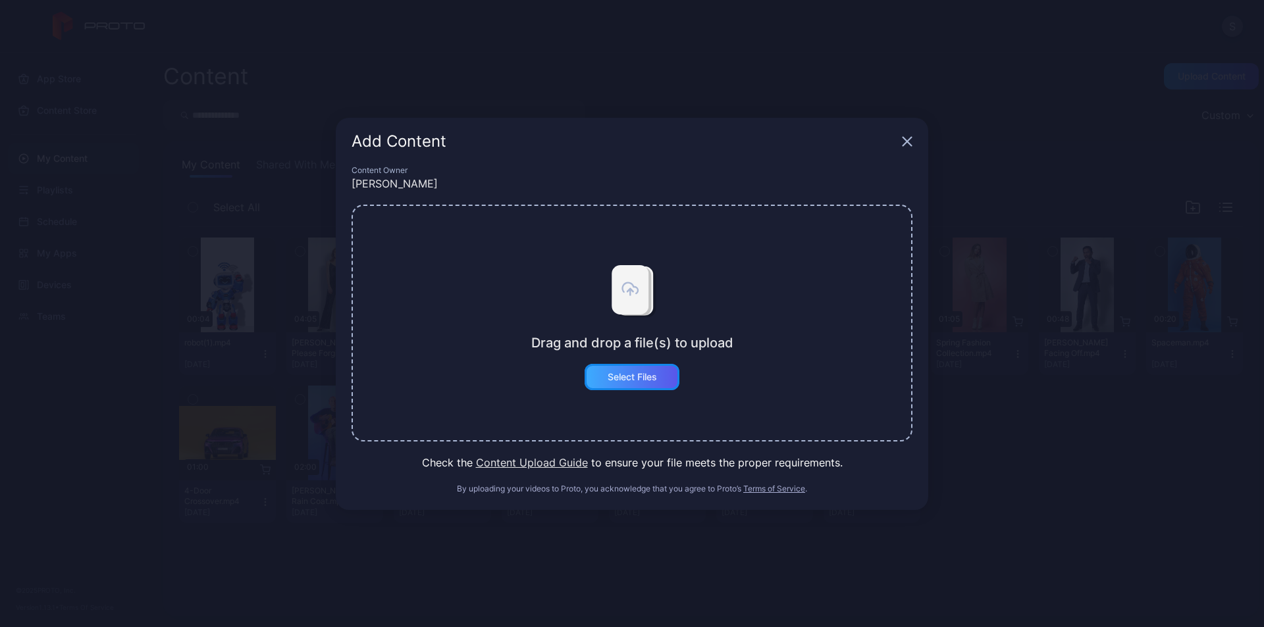
click at [648, 382] on div "Select Files" at bounding box center [631, 377] width 95 height 26
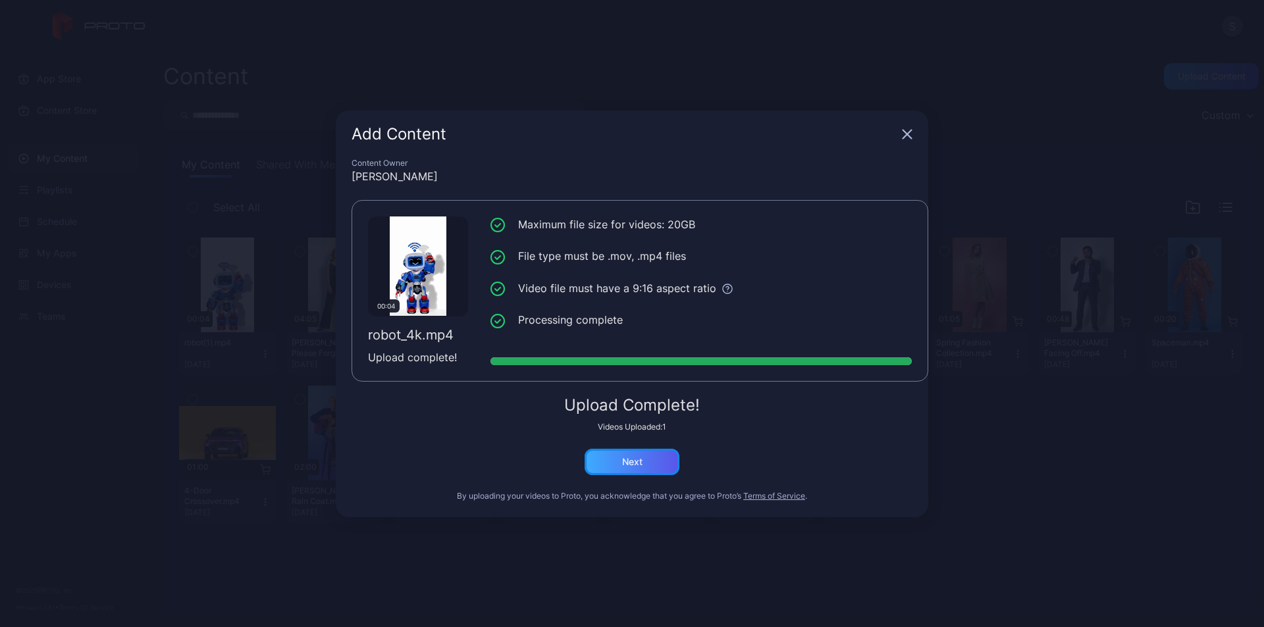
click at [632, 459] on div "Next" at bounding box center [632, 462] width 20 height 11
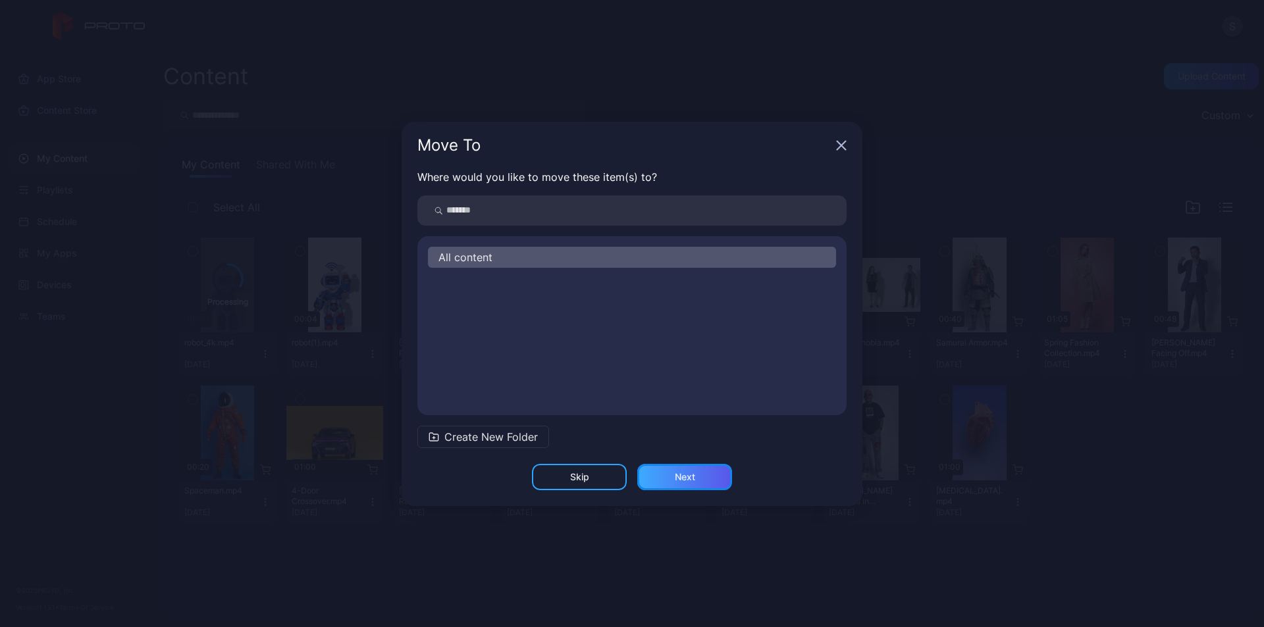
click at [699, 474] on div "Next" at bounding box center [684, 477] width 95 height 26
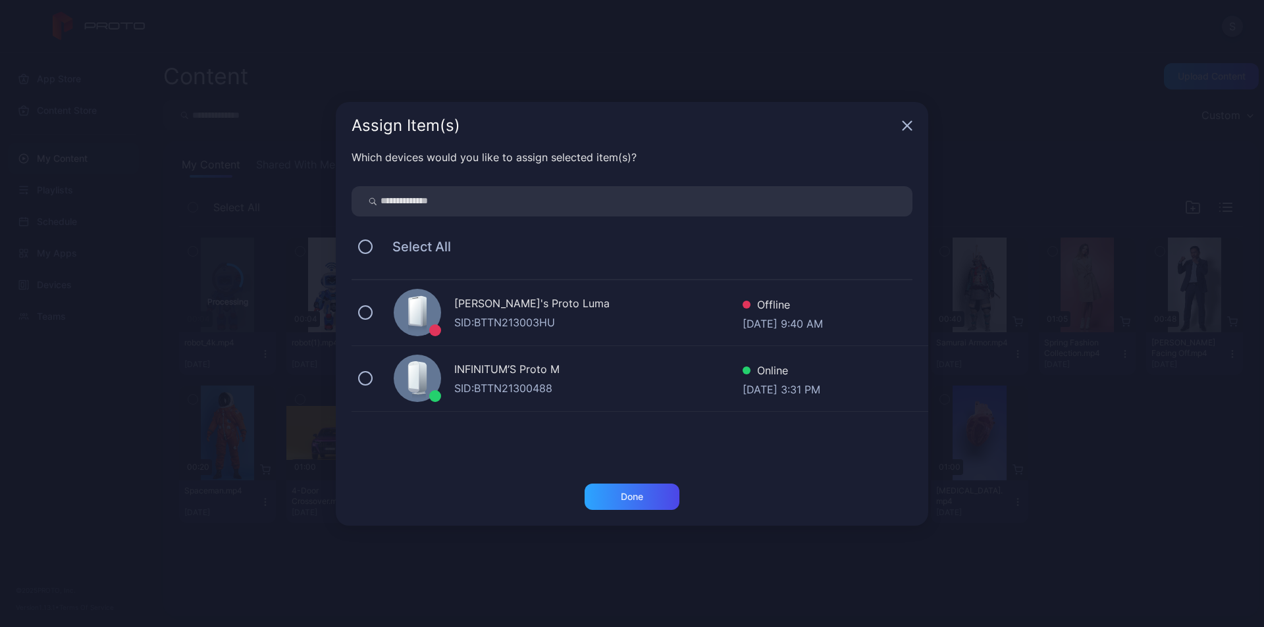
click at [585, 363] on div "INFINITUM’S Proto M" at bounding box center [598, 370] width 288 height 19
click at [615, 489] on div "Done" at bounding box center [631, 497] width 95 height 26
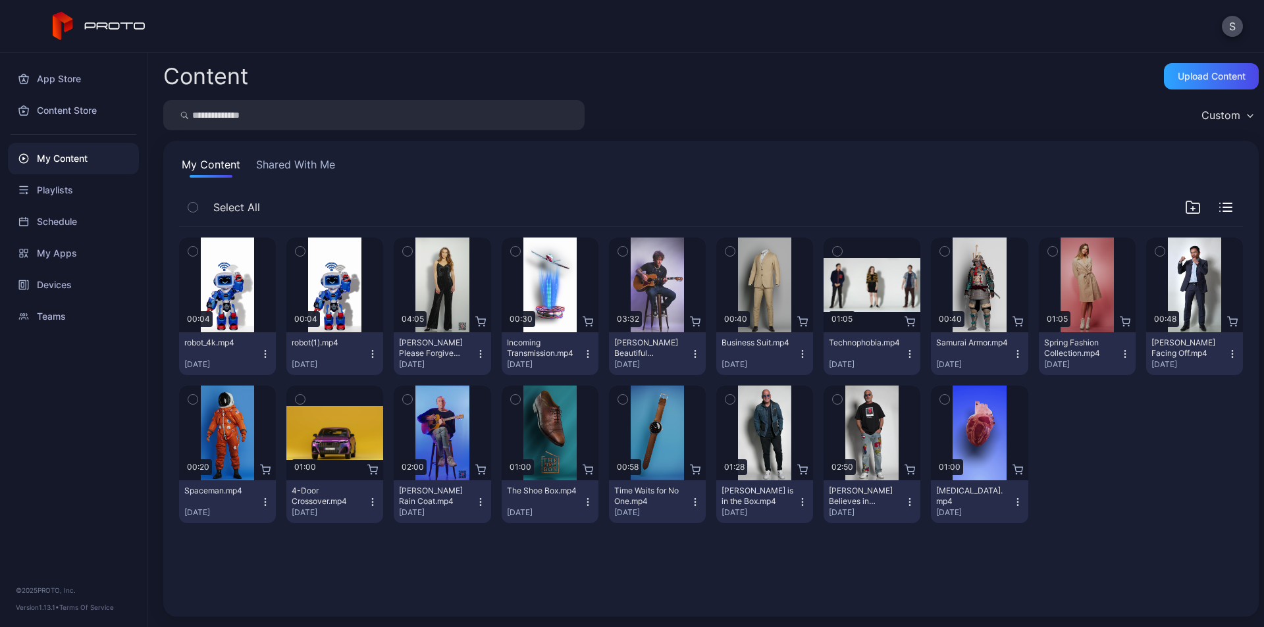
click at [266, 349] on icon "button" at bounding box center [265, 354] width 11 height 11
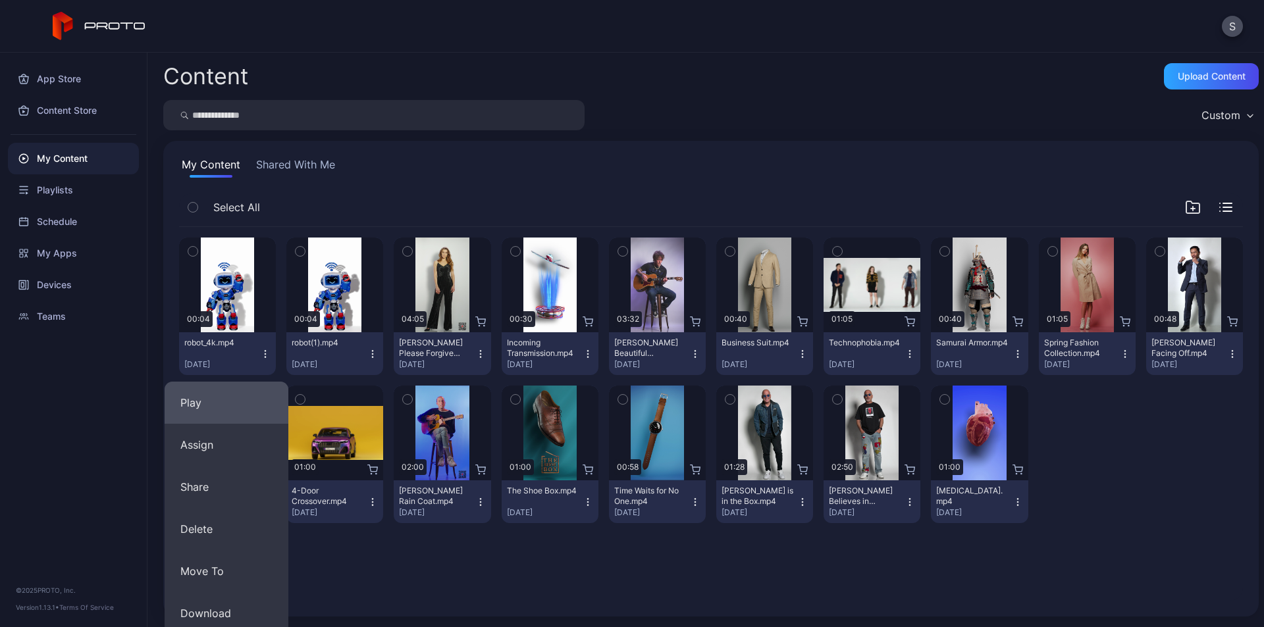
click at [240, 405] on button "Play" at bounding box center [227, 403] width 124 height 42
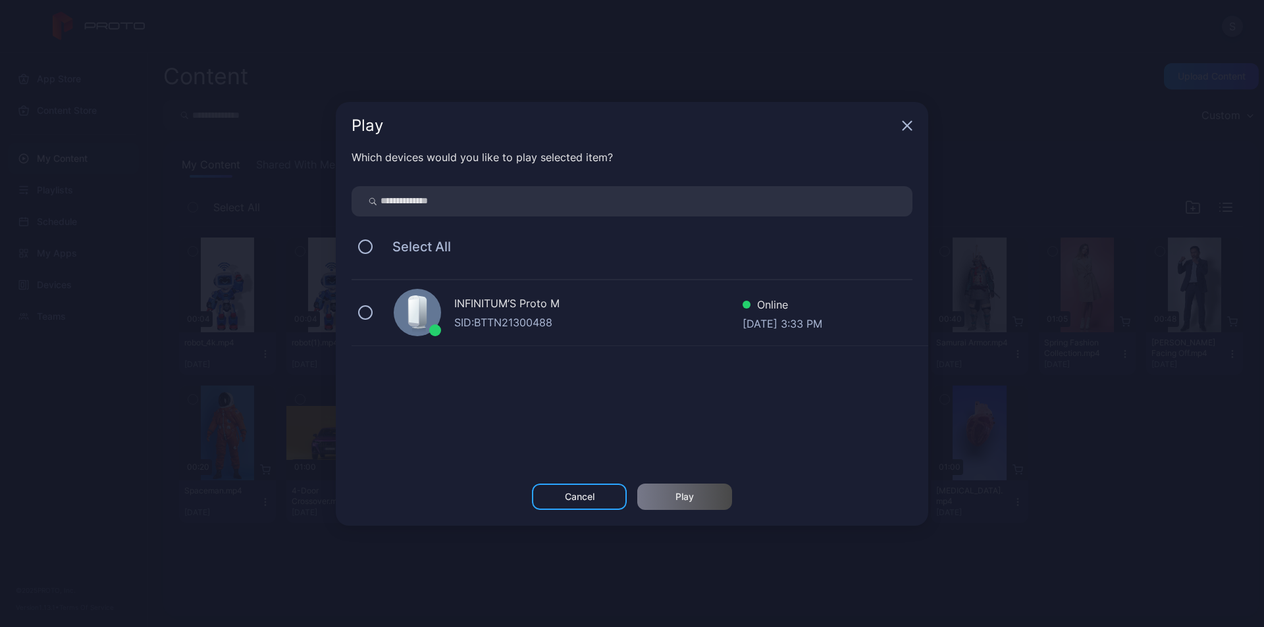
click at [495, 312] on div "INFINITUM’S Proto M" at bounding box center [598, 304] width 288 height 19
click at [684, 500] on div "Play" at bounding box center [684, 497] width 18 height 11
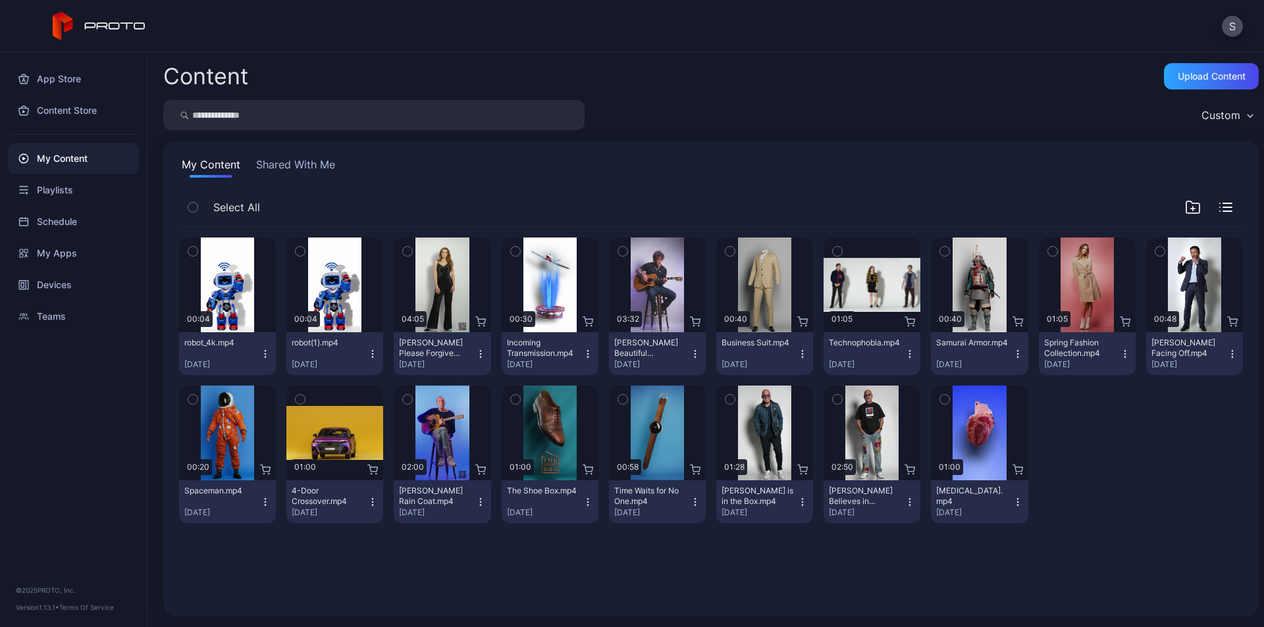
click at [260, 353] on icon "button" at bounding box center [265, 354] width 11 height 11
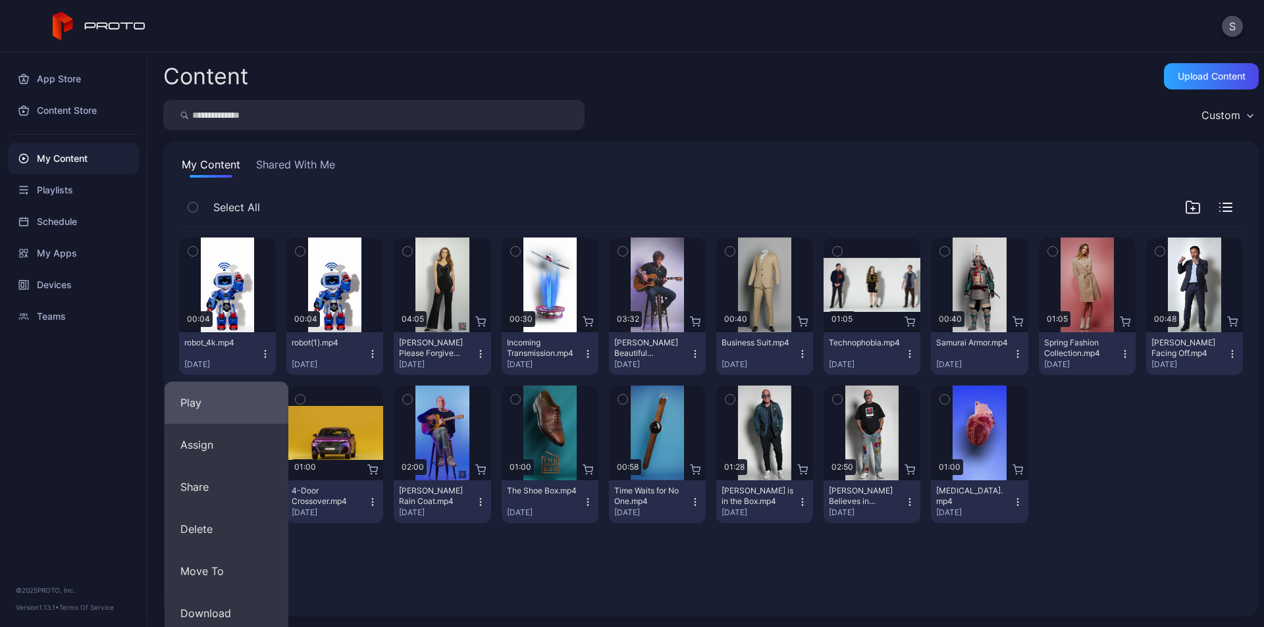
click at [232, 404] on button "Play" at bounding box center [227, 403] width 124 height 42
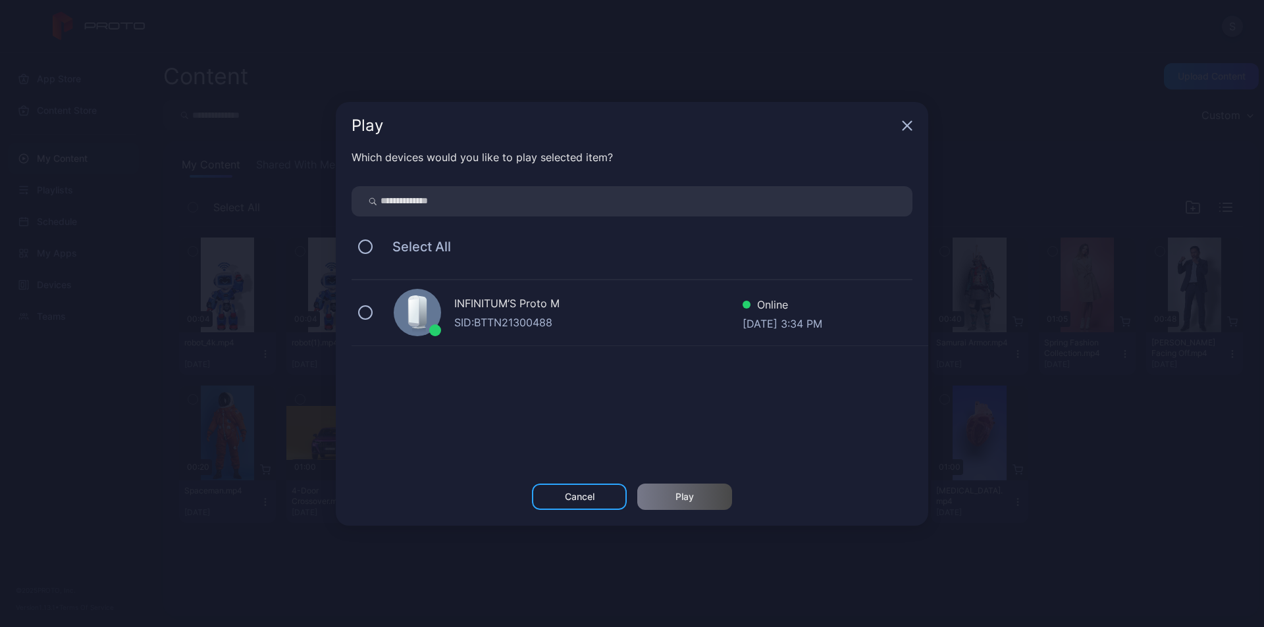
click at [546, 326] on div "SID: BTTN21300488" at bounding box center [598, 323] width 288 height 16
click at [673, 499] on div "Play" at bounding box center [684, 497] width 95 height 26
